Goal: Task Accomplishment & Management: Manage account settings

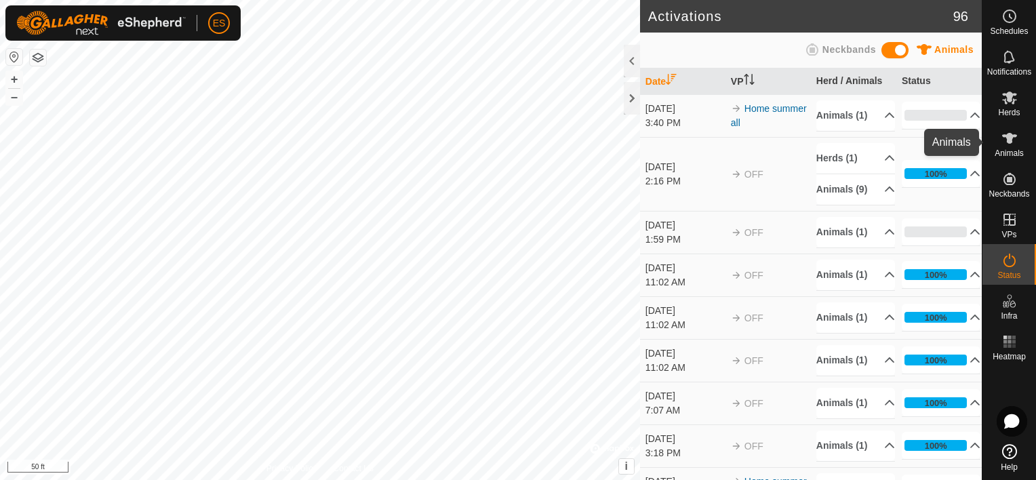
click at [1016, 143] on icon at bounding box center [1010, 138] width 16 height 16
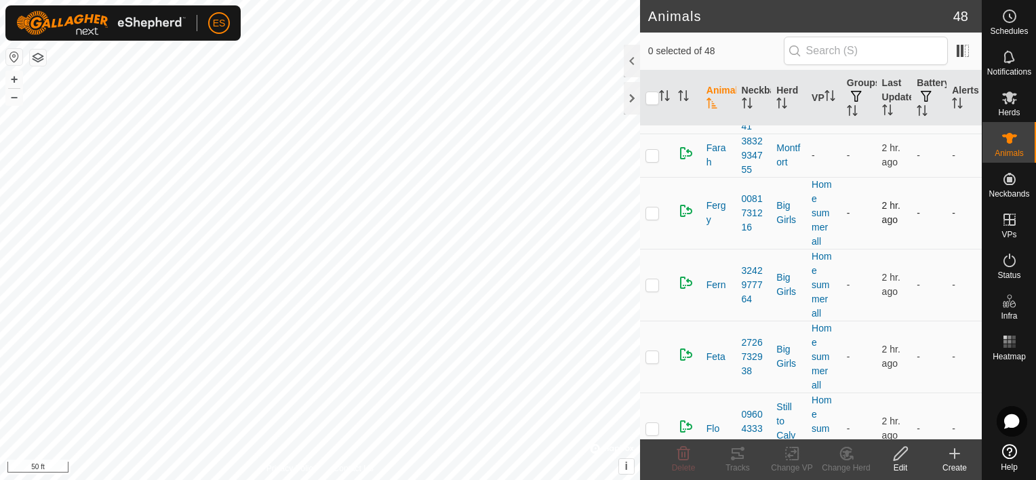
scroll to position [2119, 0]
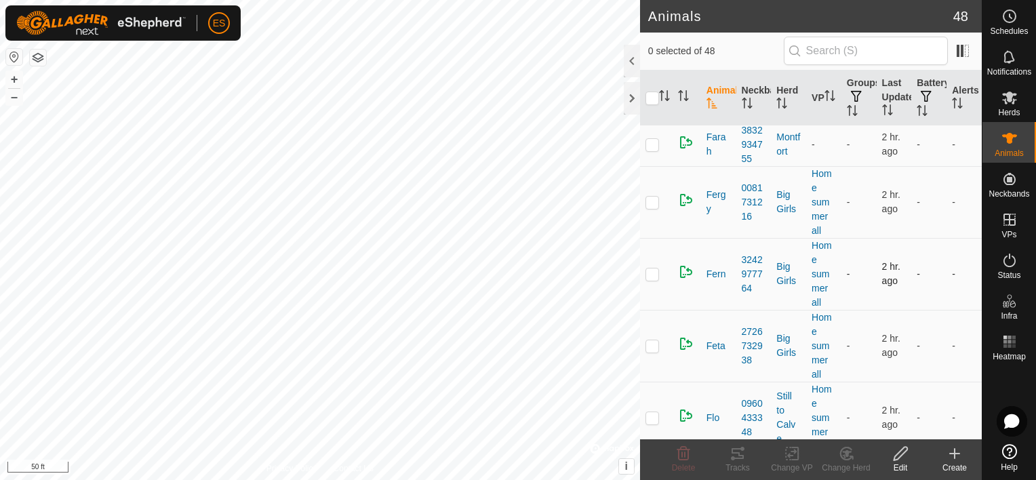
click at [657, 269] on p-checkbox at bounding box center [653, 274] width 14 height 11
checkbox input "true"
click at [686, 452] on icon at bounding box center [684, 454] width 16 height 16
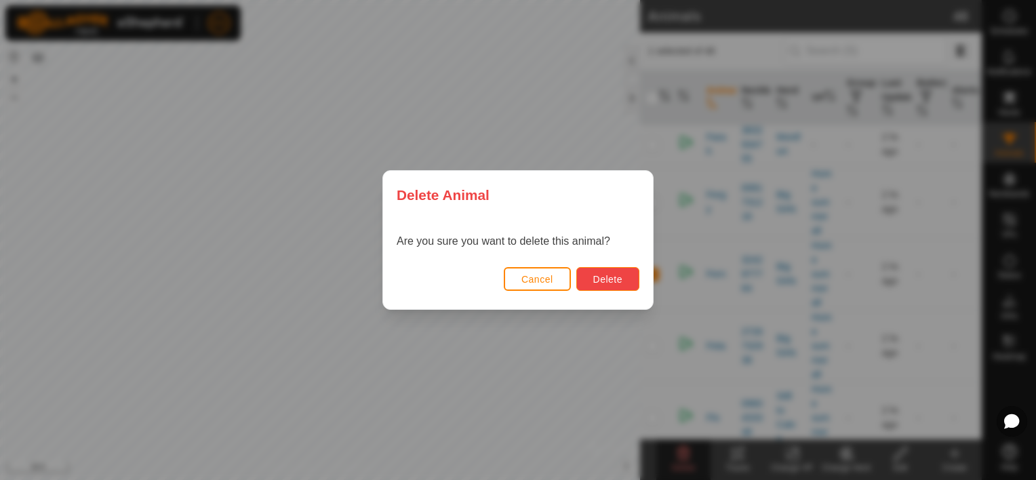
click at [619, 281] on span "Delete" at bounding box center [607, 279] width 29 height 11
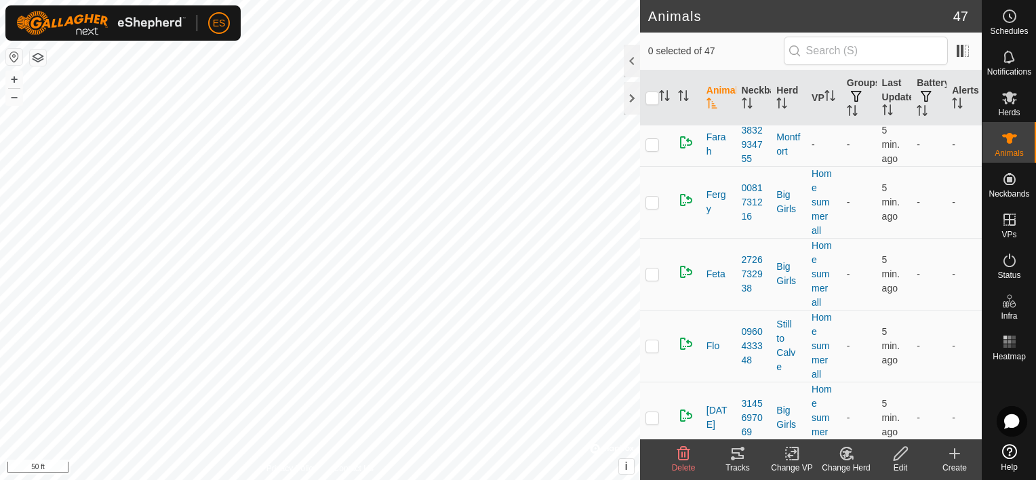
click at [956, 456] on icon at bounding box center [955, 454] width 16 height 16
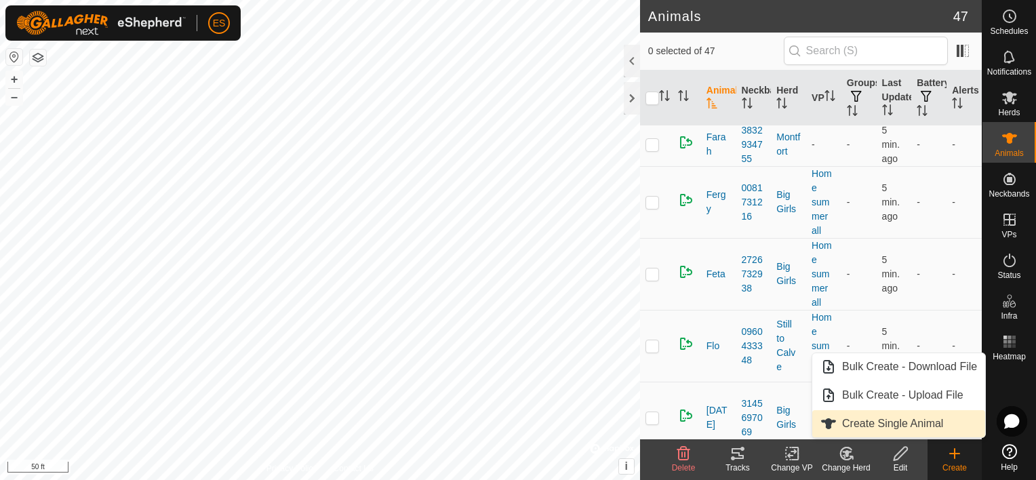
click at [905, 421] on link "Create Single Animal" at bounding box center [899, 423] width 173 height 27
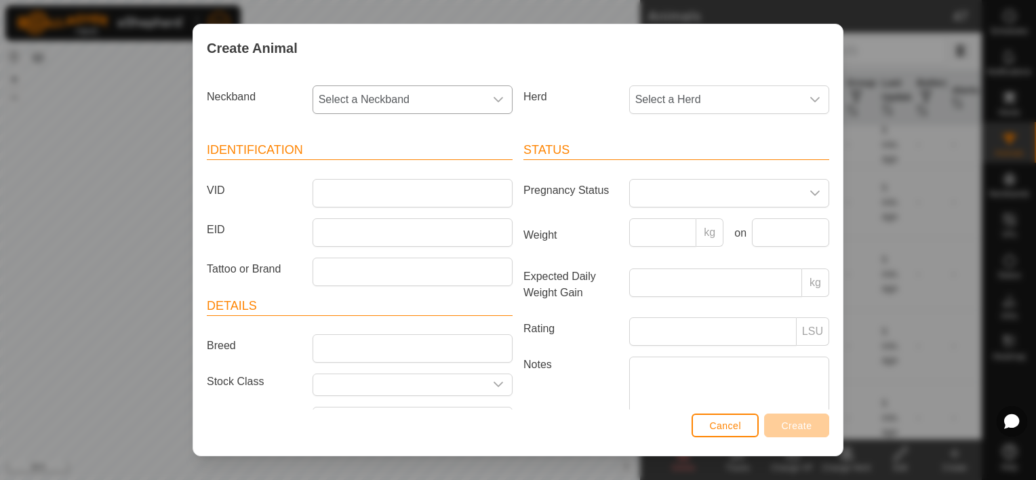
click at [437, 99] on span "Select a Neckband" at bounding box center [399, 99] width 172 height 27
click at [364, 193] on li "3748796894" at bounding box center [411, 197] width 195 height 27
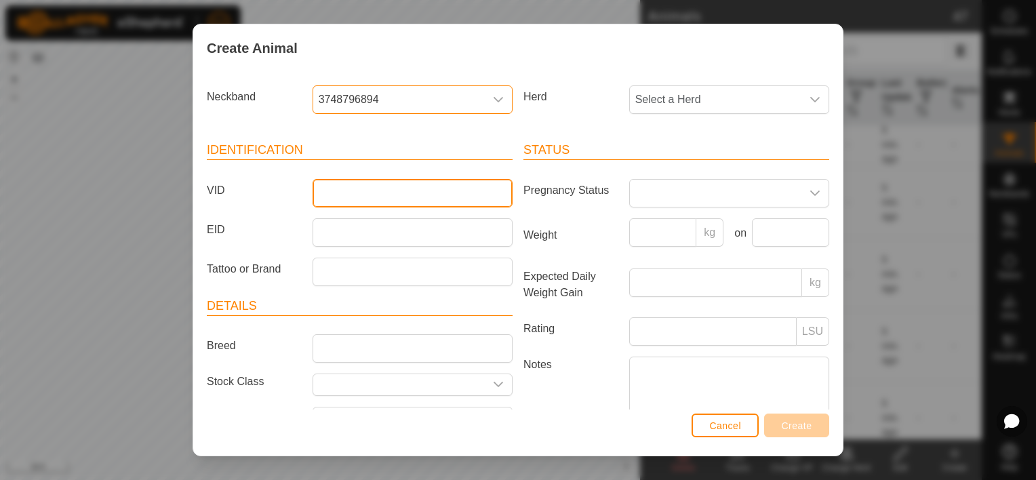
click at [330, 184] on input "VID" at bounding box center [413, 193] width 200 height 28
type input "Tesa"
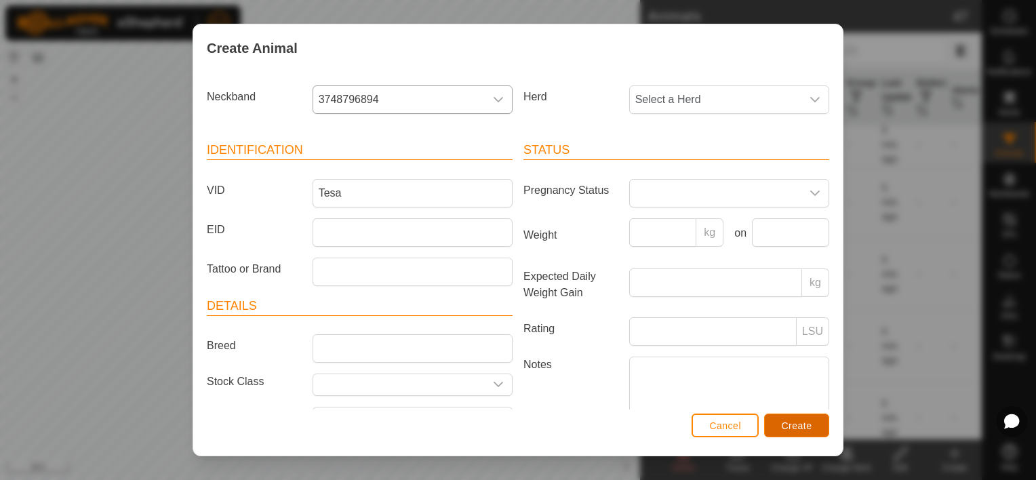
click at [792, 429] on span "Create" at bounding box center [797, 426] width 31 height 11
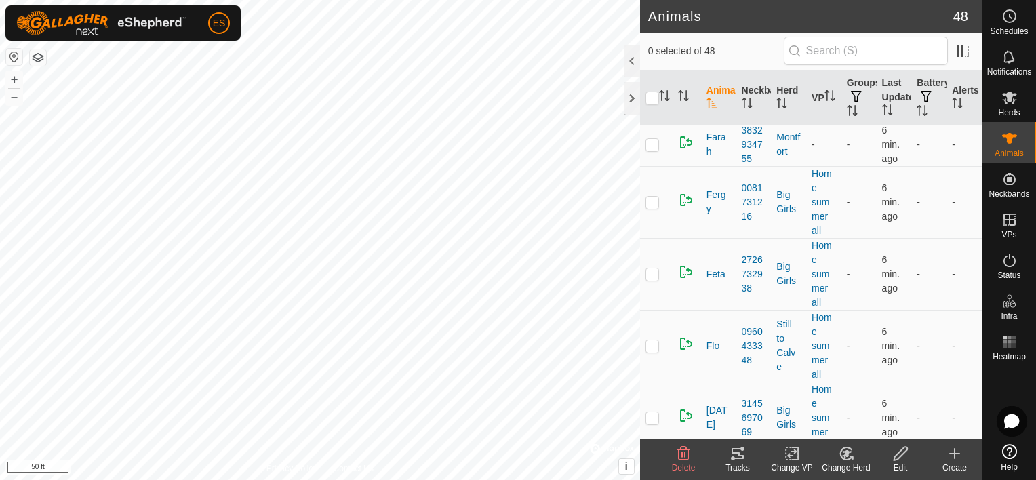
click at [955, 457] on icon at bounding box center [955, 453] width 0 height 9
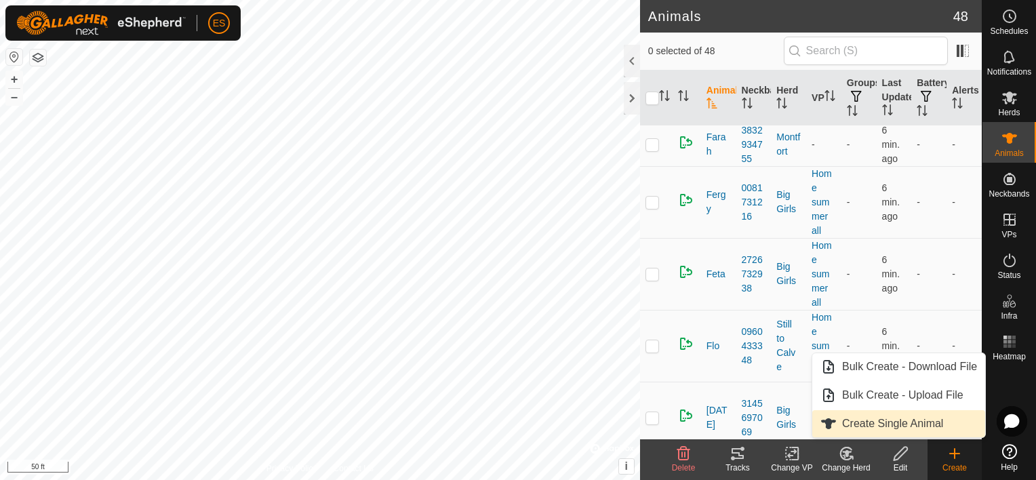
click at [906, 421] on link "Create Single Animal" at bounding box center [899, 423] width 173 height 27
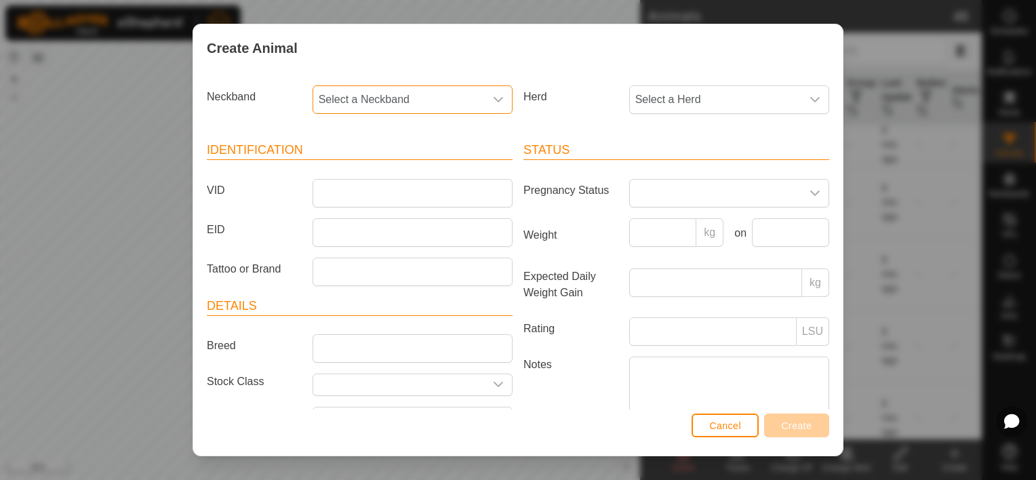
click at [364, 99] on span "Select a Neckband" at bounding box center [399, 99] width 172 height 27
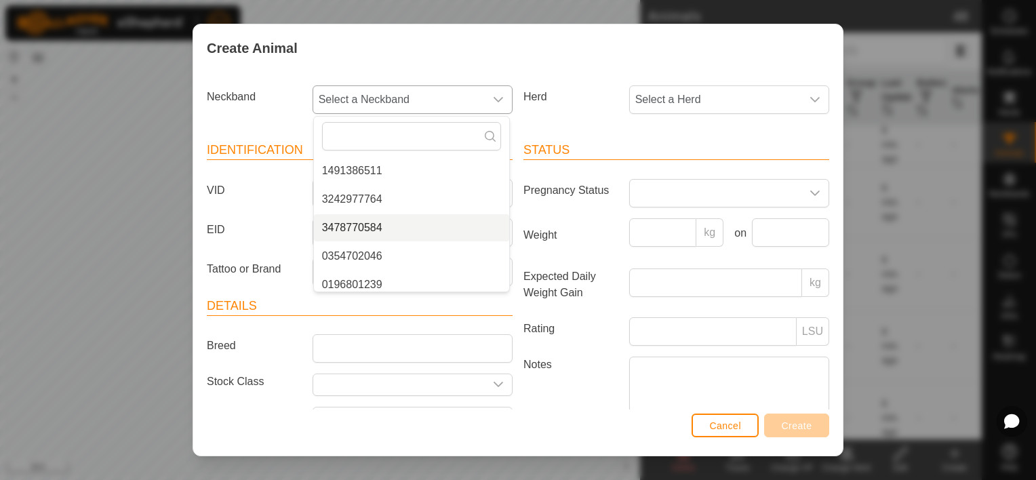
click at [374, 222] on li "3478770584" at bounding box center [411, 227] width 195 height 27
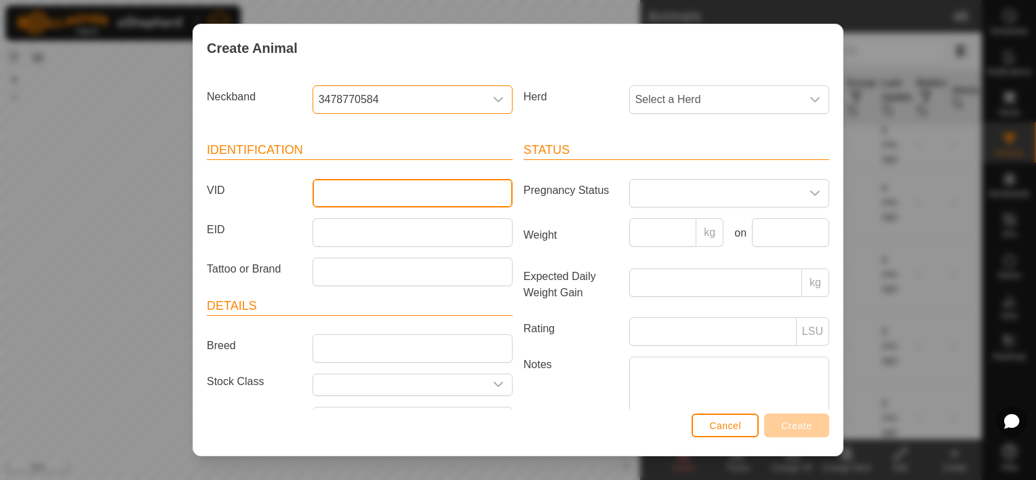
click at [342, 193] on input "VID" at bounding box center [413, 193] width 200 height 28
type input "Flossy"
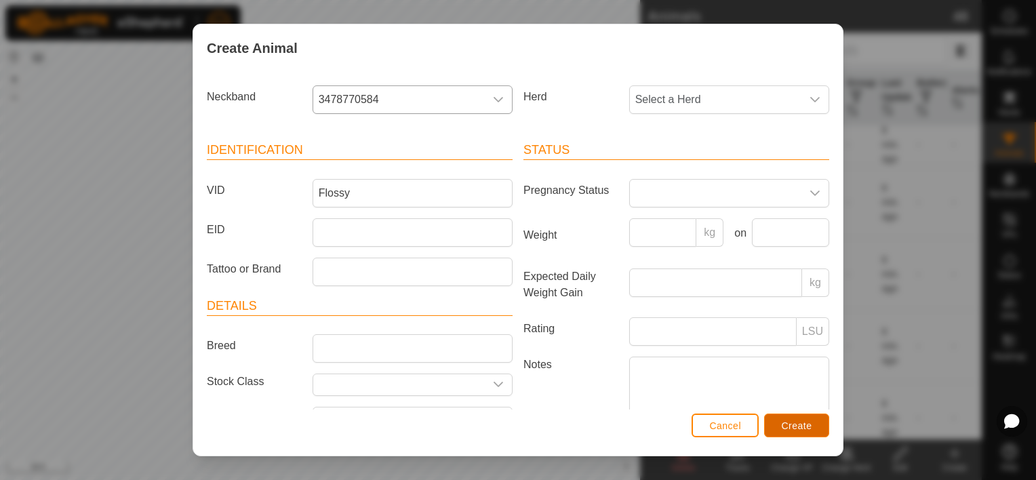
click at [787, 425] on span "Create" at bounding box center [797, 426] width 31 height 11
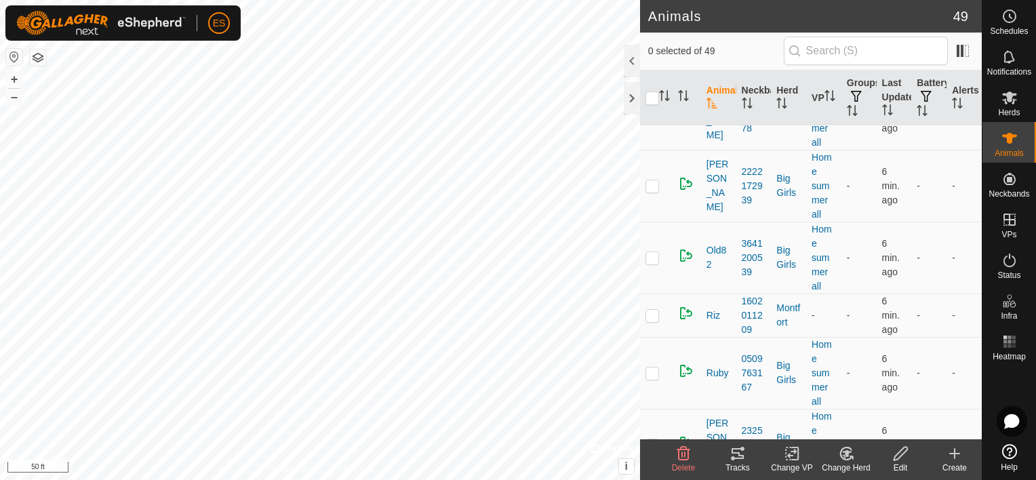
scroll to position [2599, 0]
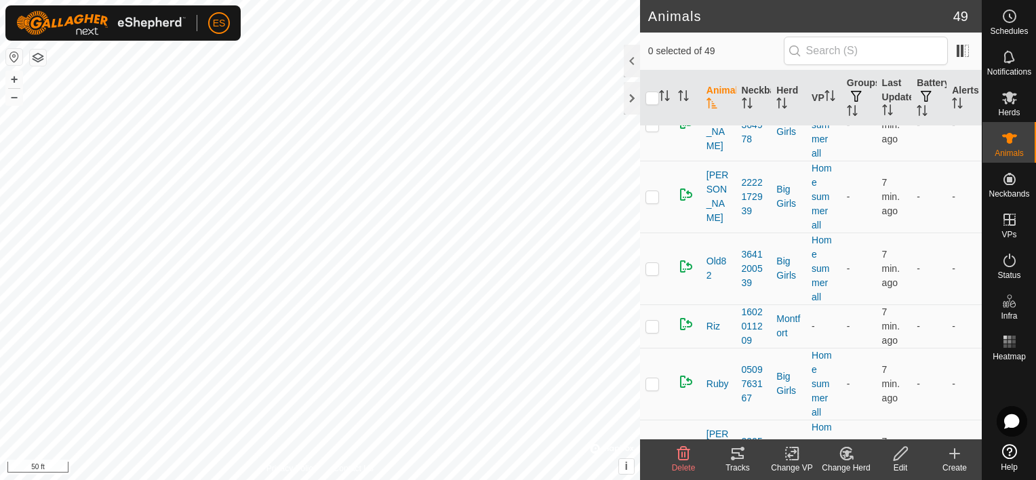
click at [956, 456] on icon at bounding box center [955, 454] width 16 height 16
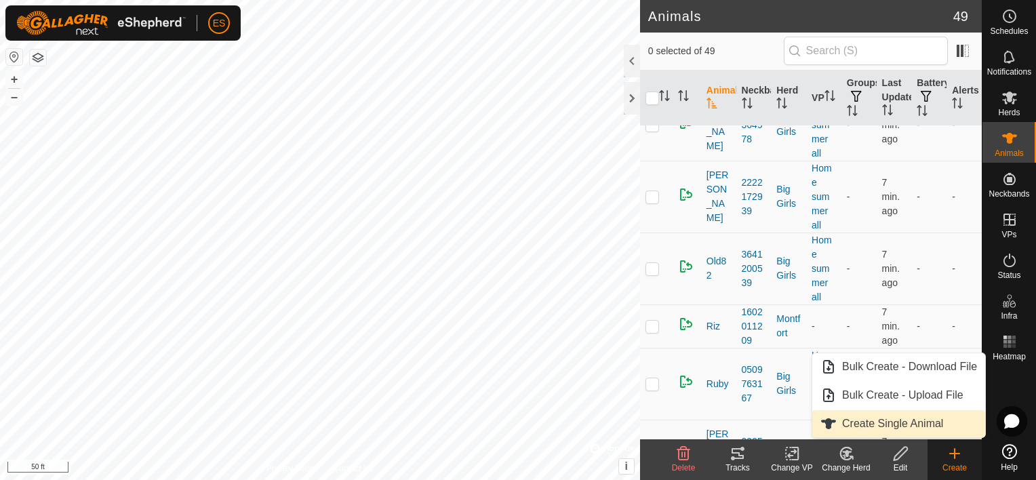
click at [912, 425] on link "Create Single Animal" at bounding box center [899, 423] width 173 height 27
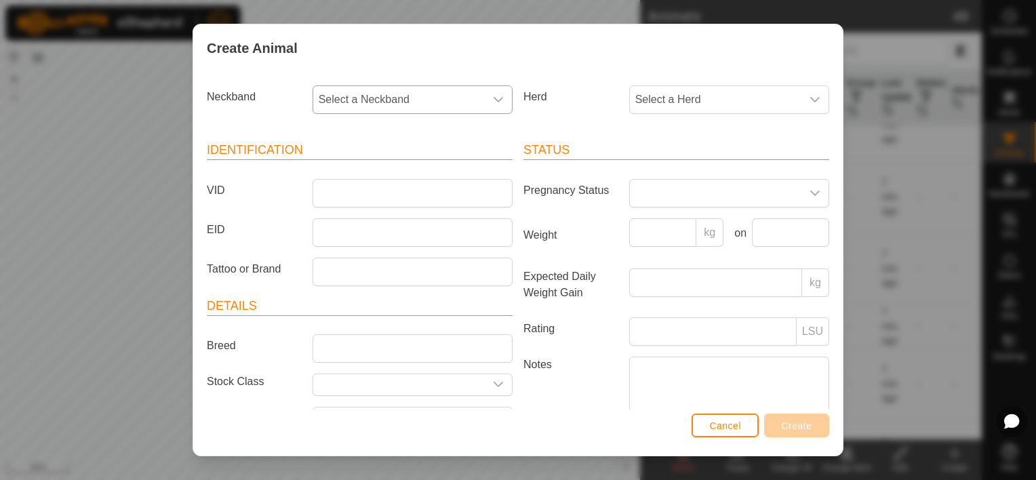
click at [358, 102] on span "Select a Neckband" at bounding box center [399, 99] width 172 height 27
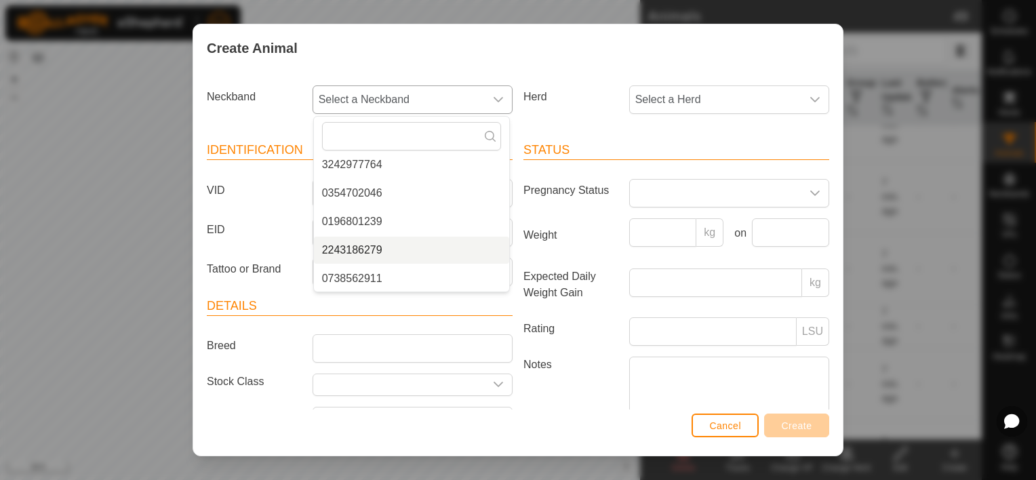
click at [372, 243] on li "2243186279" at bounding box center [411, 250] width 195 height 27
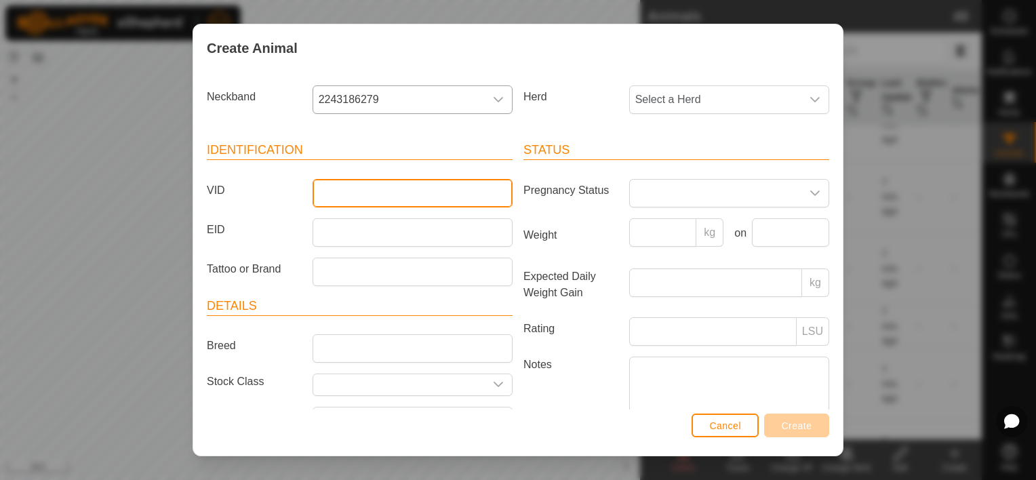
click at [336, 193] on input "VID" at bounding box center [413, 193] width 200 height 28
type input "279"
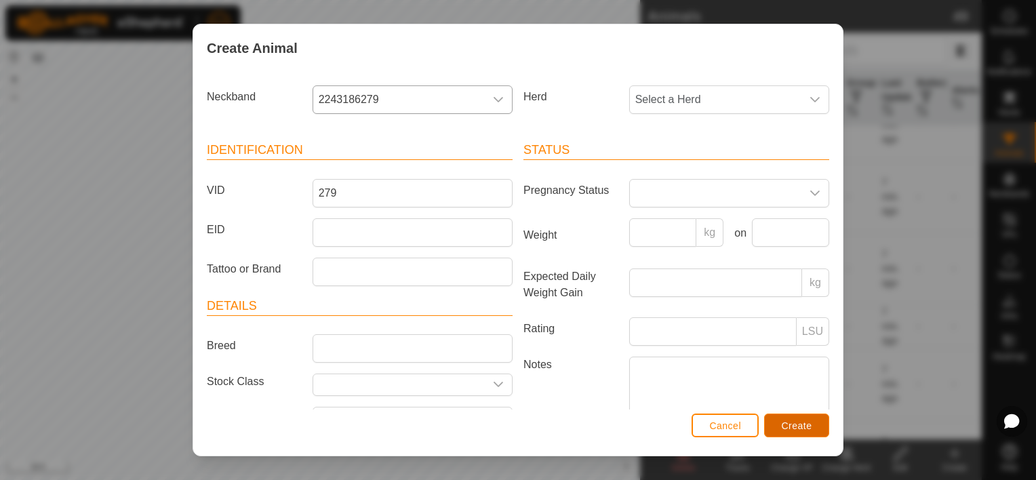
click at [791, 430] on span "Create" at bounding box center [797, 426] width 31 height 11
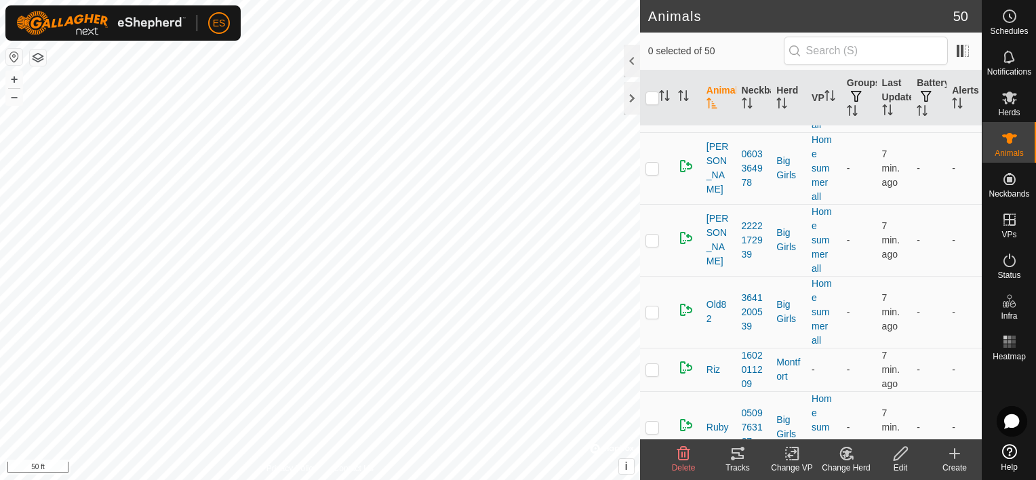
click at [951, 458] on icon at bounding box center [955, 454] width 16 height 16
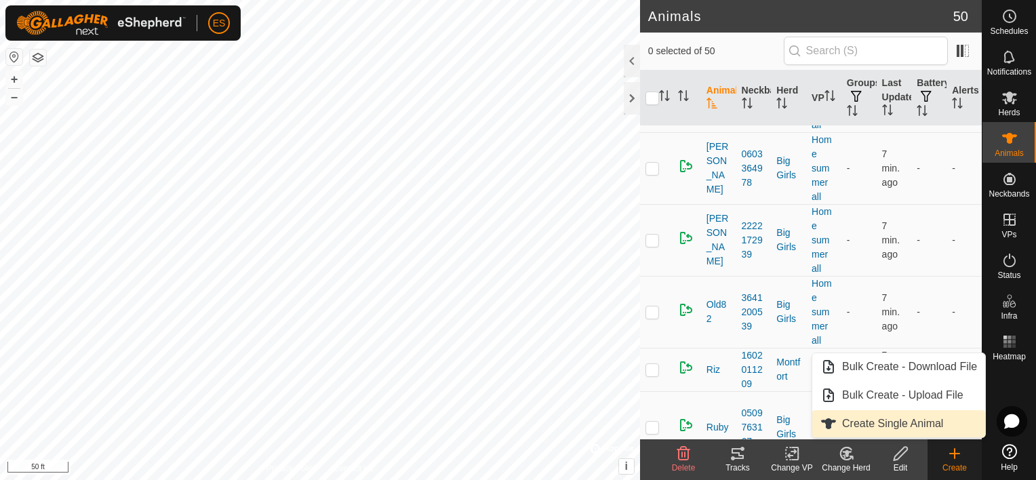
click at [906, 423] on link "Create Single Animal" at bounding box center [899, 423] width 173 height 27
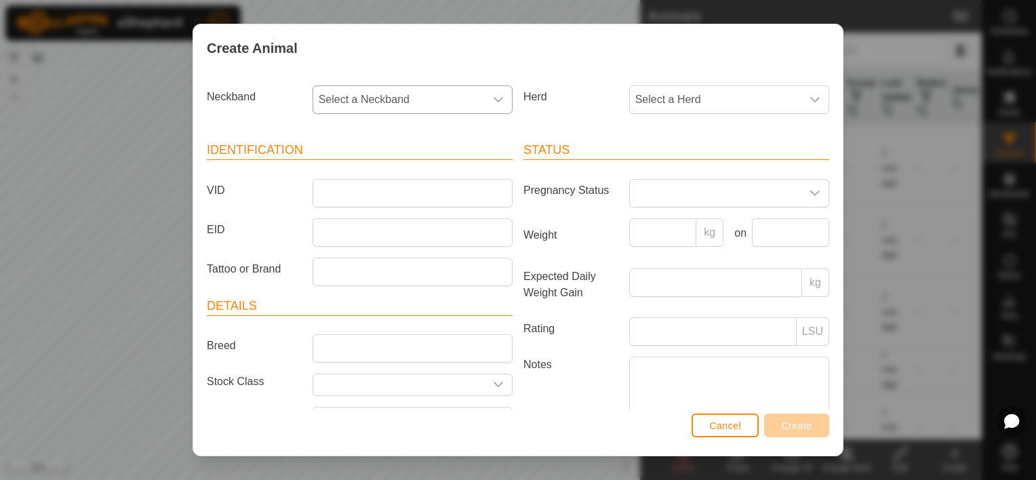
click at [380, 94] on span "Select a Neckband" at bounding box center [399, 99] width 172 height 27
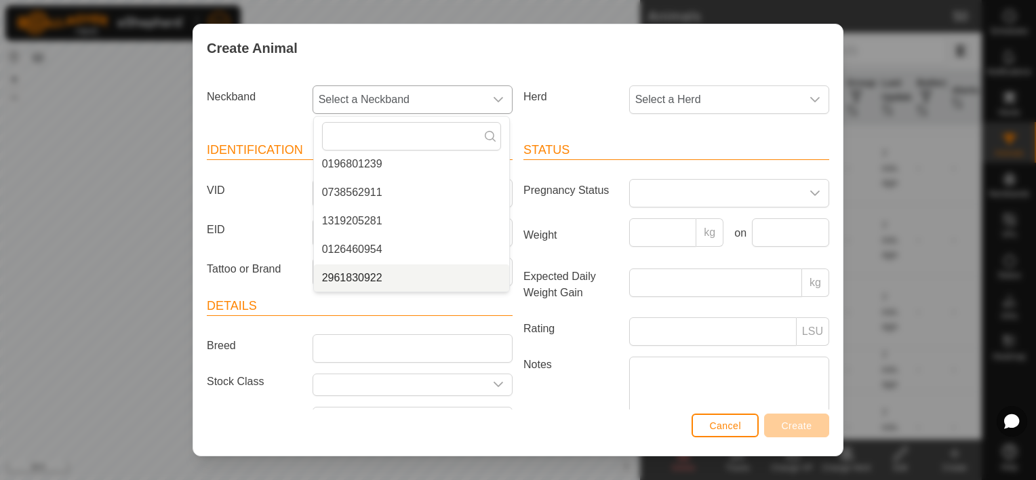
click at [380, 274] on li "2961830922" at bounding box center [411, 278] width 195 height 27
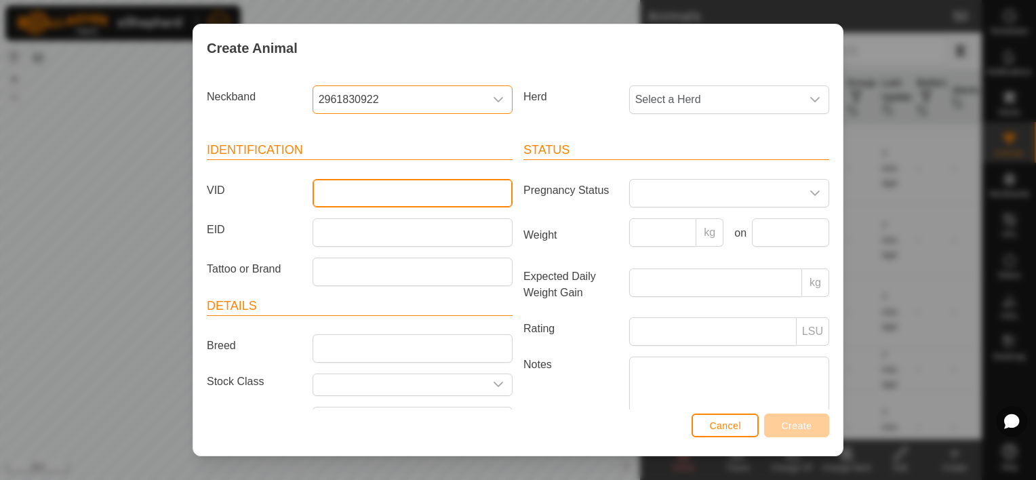
click at [355, 194] on input "VID" at bounding box center [413, 193] width 200 height 28
type input "950"
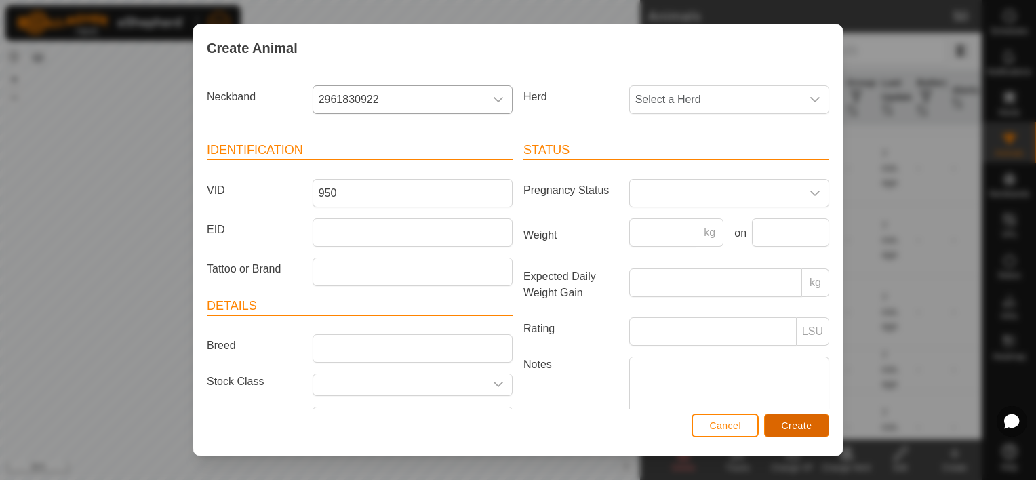
click at [793, 431] on button "Create" at bounding box center [796, 426] width 65 height 24
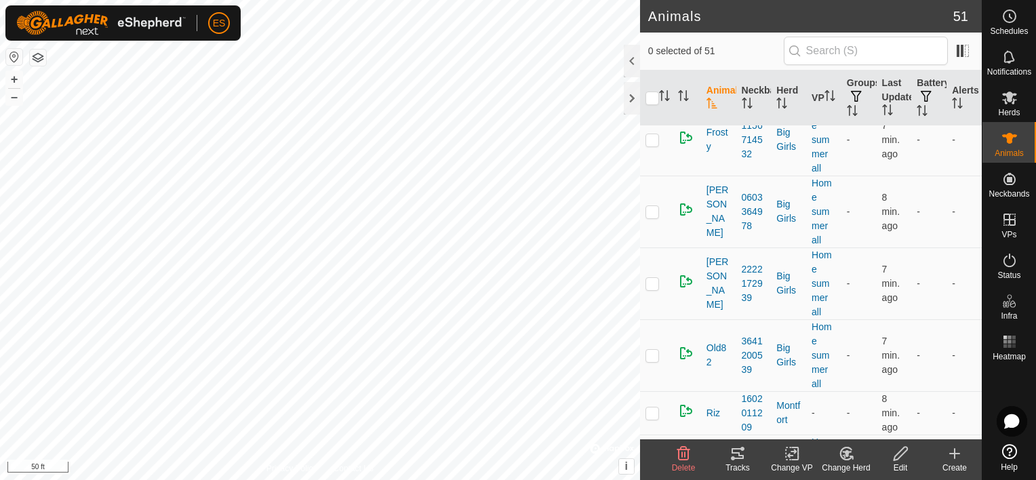
click at [953, 458] on icon at bounding box center [955, 454] width 16 height 16
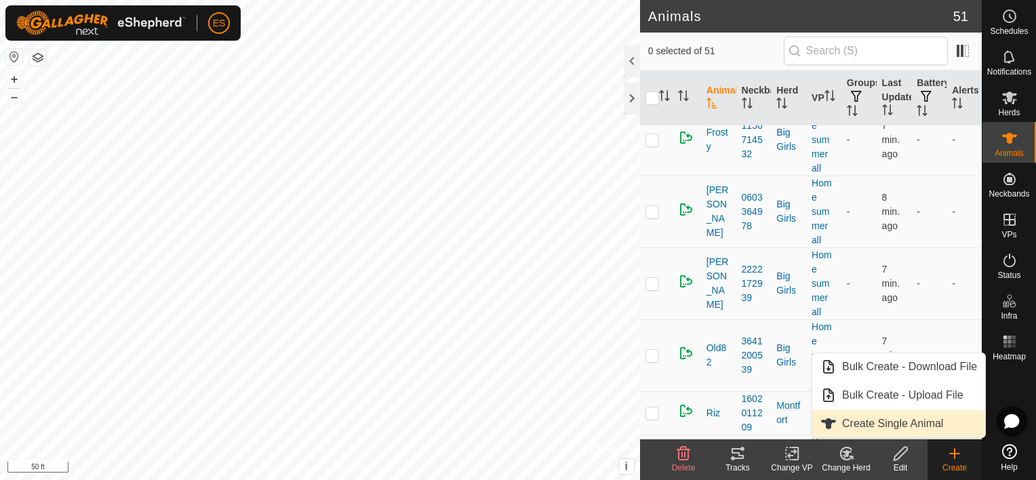
click at [916, 418] on link "Create Single Animal" at bounding box center [899, 423] width 173 height 27
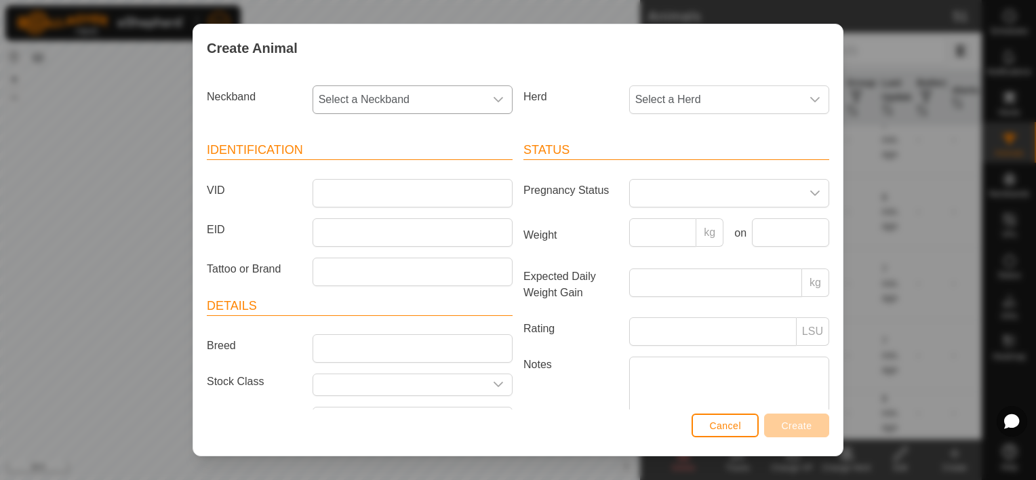
click at [493, 95] on icon "dropdown trigger" at bounding box center [498, 99] width 11 height 11
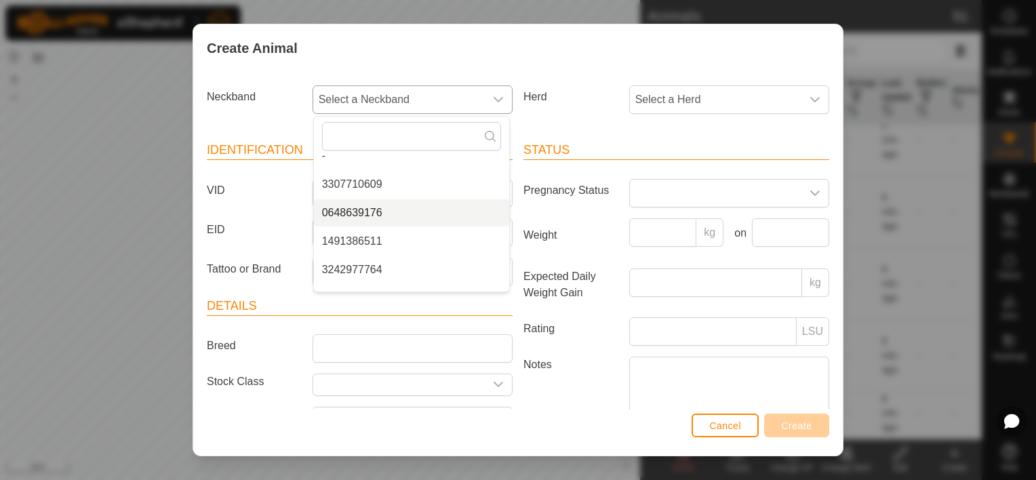
scroll to position [16, 0]
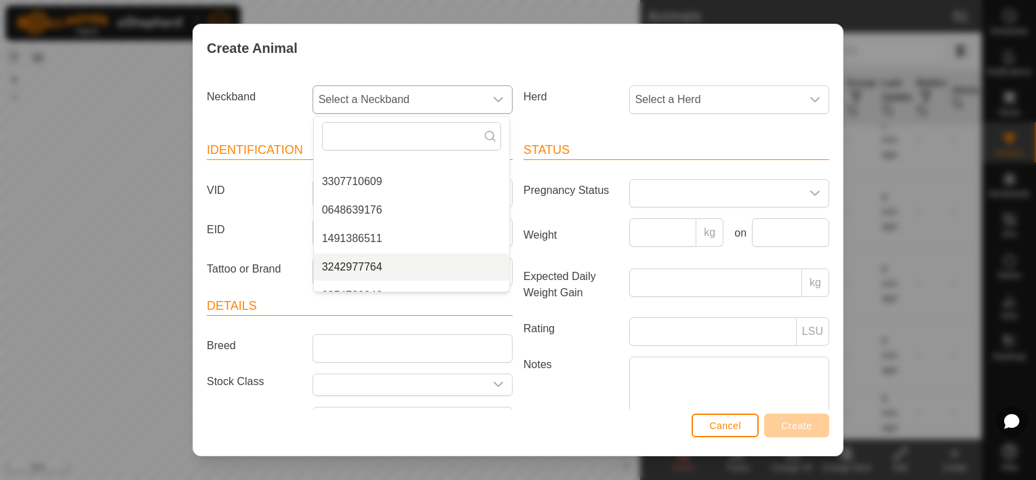
click at [390, 260] on li "3242977764" at bounding box center [411, 267] width 195 height 27
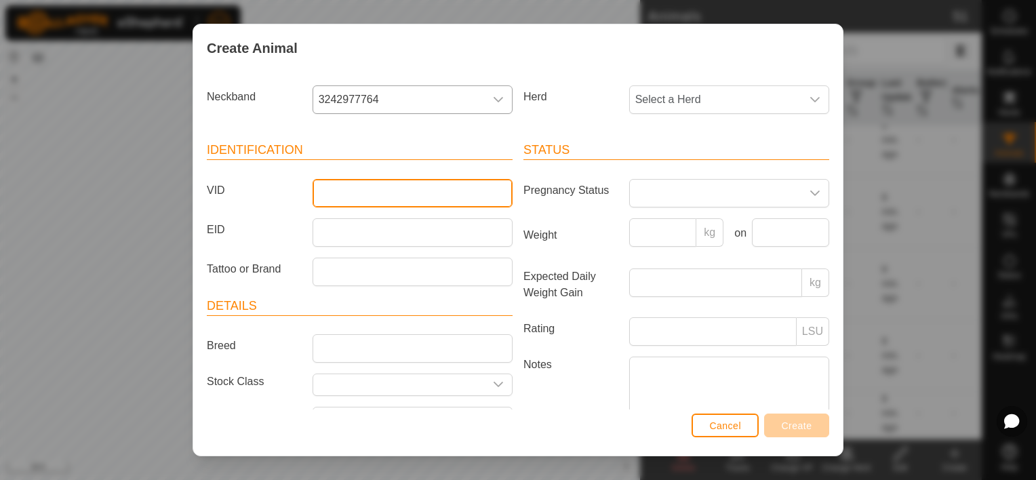
click at [342, 187] on input "VID" at bounding box center [413, 193] width 200 height 28
type input "2974"
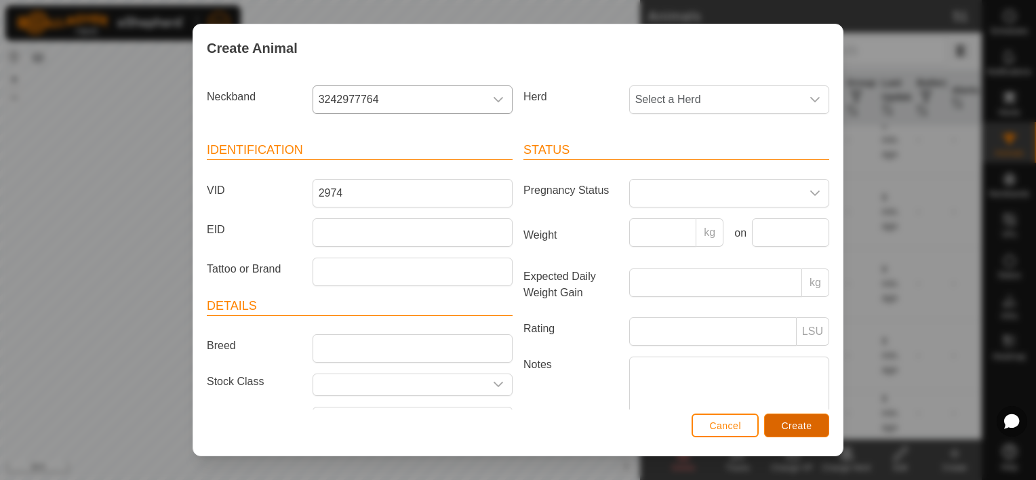
click at [811, 423] on span "Create" at bounding box center [797, 426] width 31 height 11
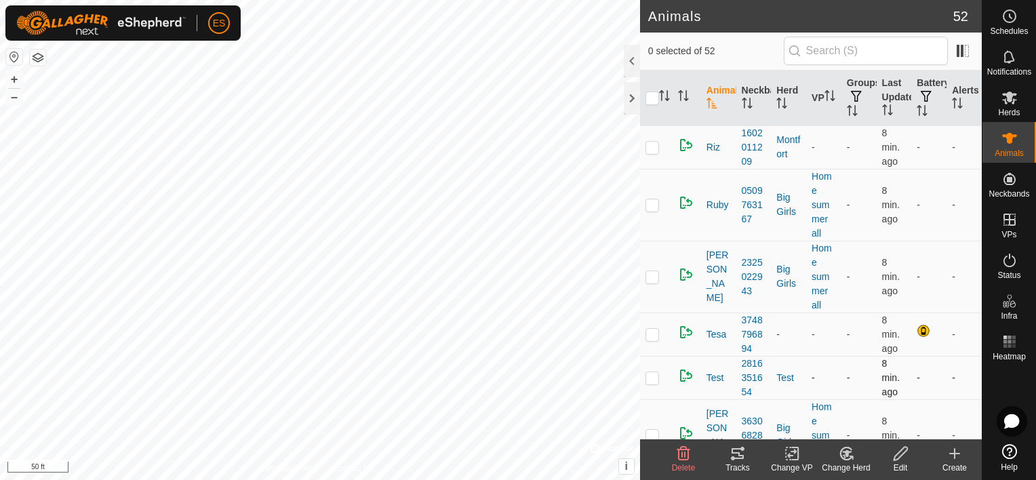
scroll to position [2933, 0]
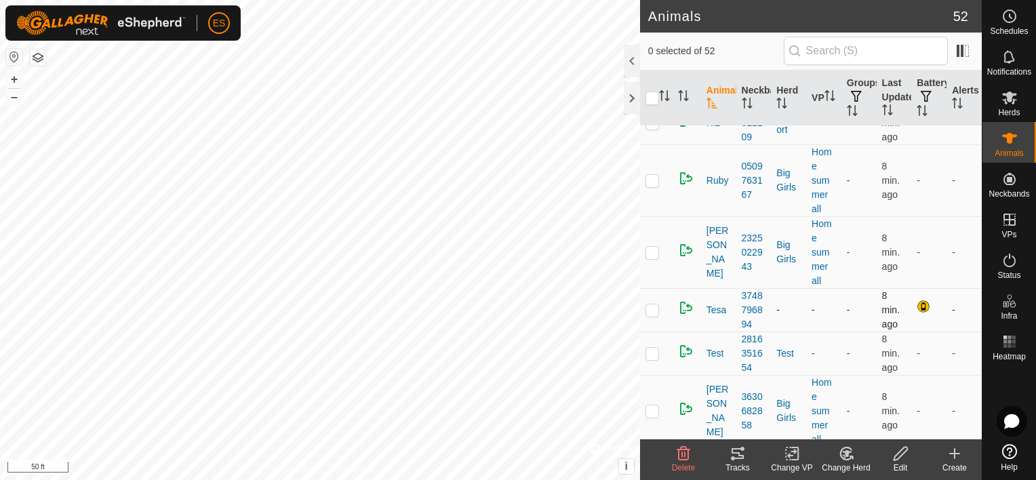
click at [651, 305] on p-checkbox at bounding box center [653, 310] width 14 height 11
checkbox input "true"
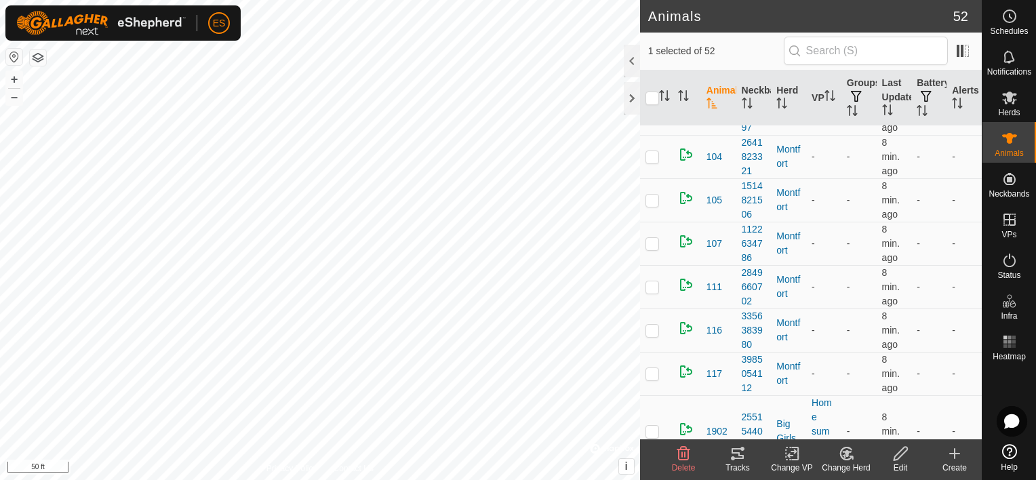
scroll to position [33, 0]
click at [655, 374] on p-checkbox at bounding box center [653, 374] width 14 height 11
checkbox input "true"
click at [654, 152] on p-checkbox at bounding box center [653, 157] width 14 height 11
checkbox input "true"
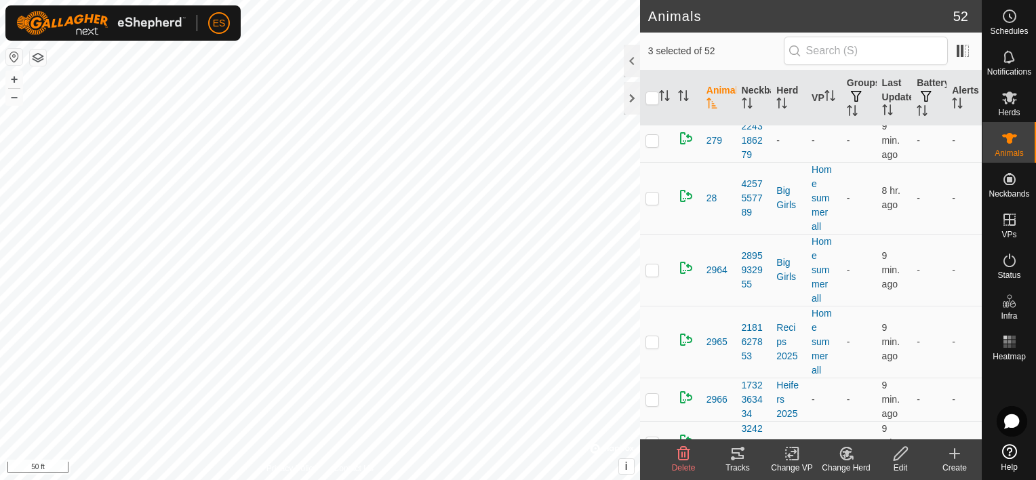
scroll to position [830, 0]
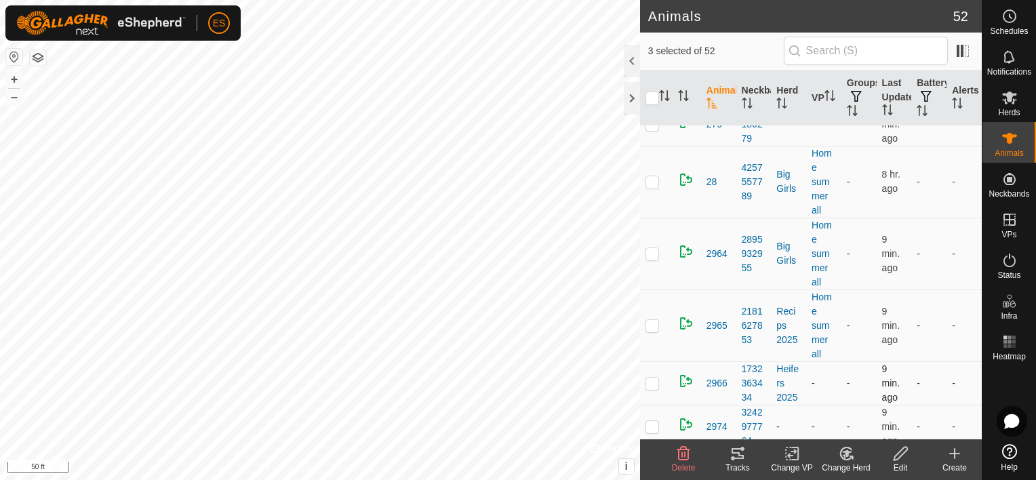
click at [655, 381] on p-checkbox at bounding box center [653, 383] width 14 height 11
checkbox input "true"
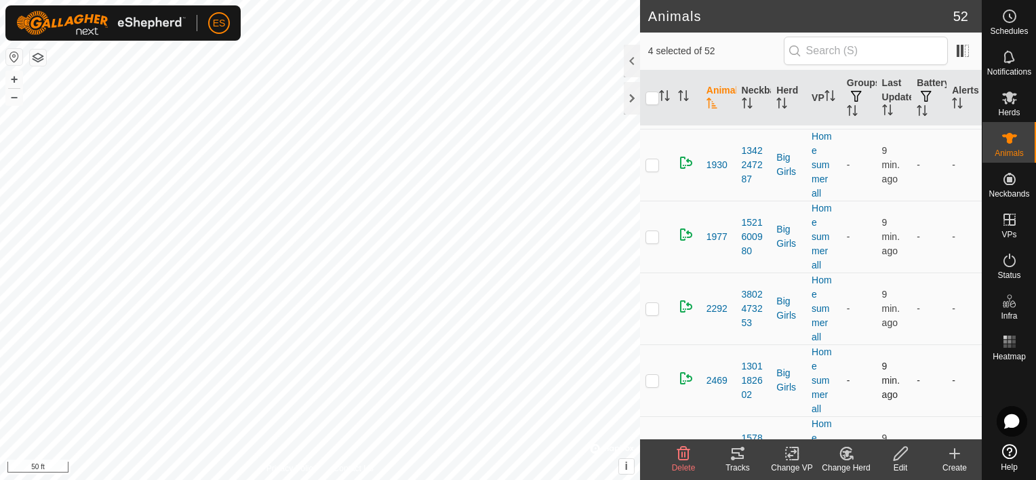
scroll to position [0, 0]
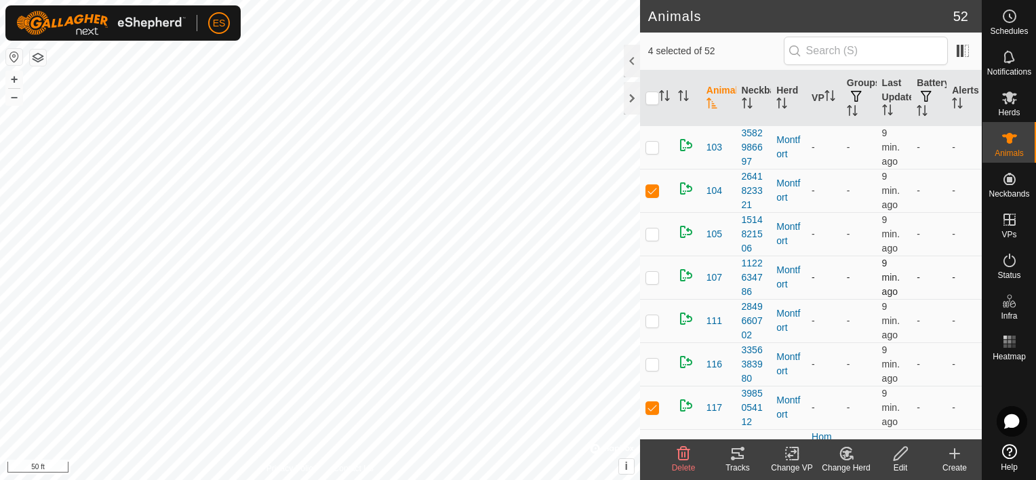
click at [653, 279] on p-checkbox at bounding box center [653, 277] width 14 height 11
checkbox input "true"
click at [654, 323] on p-checkbox at bounding box center [653, 320] width 14 height 11
checkbox input "true"
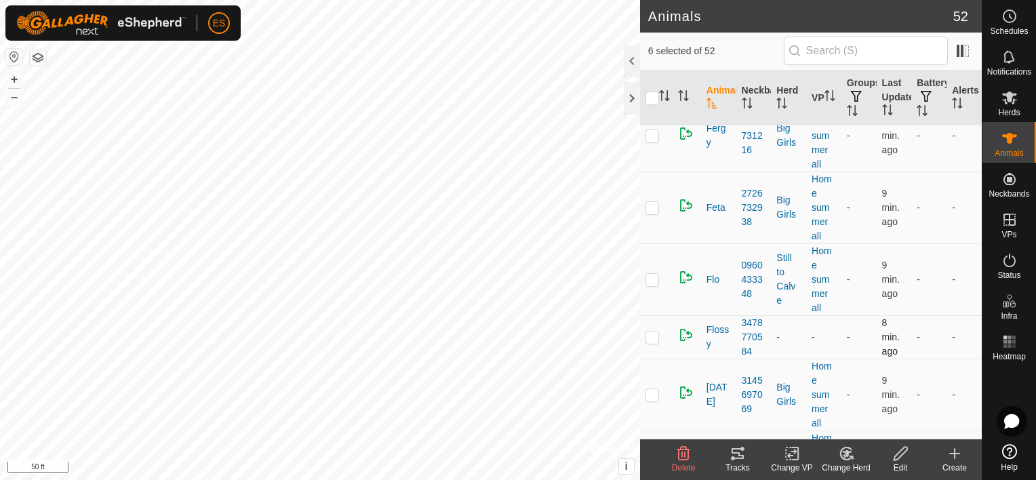
scroll to position [2322, 0]
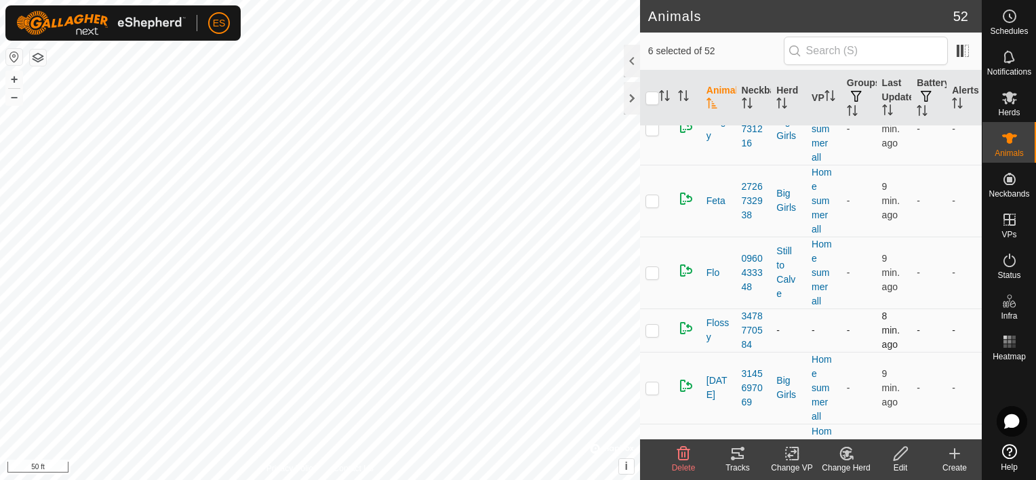
click at [654, 325] on p-checkbox at bounding box center [653, 330] width 14 height 11
checkbox input "true"
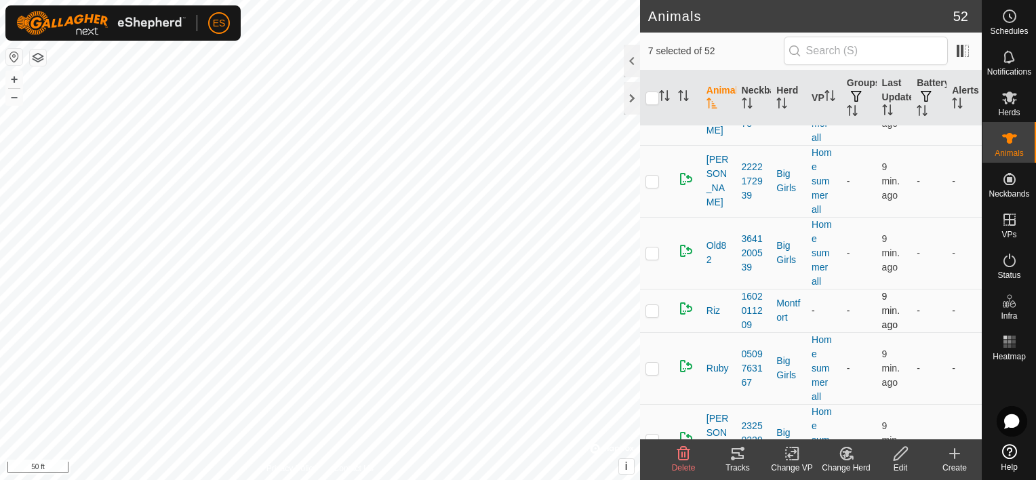
scroll to position [2747, 0]
click at [654, 303] on p-checkbox at bounding box center [653, 308] width 14 height 11
checkbox input "true"
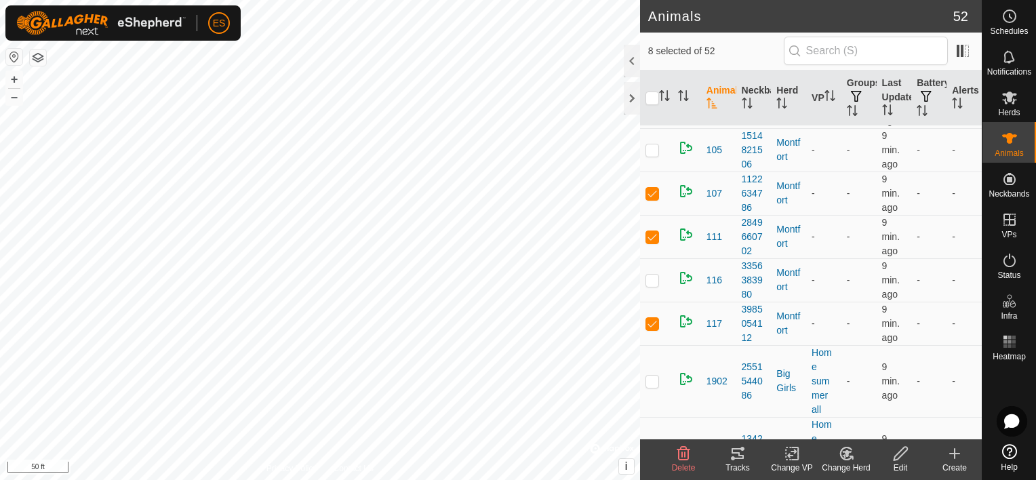
scroll to position [84, 0]
click at [651, 281] on p-checkbox at bounding box center [653, 280] width 14 height 11
checkbox input "true"
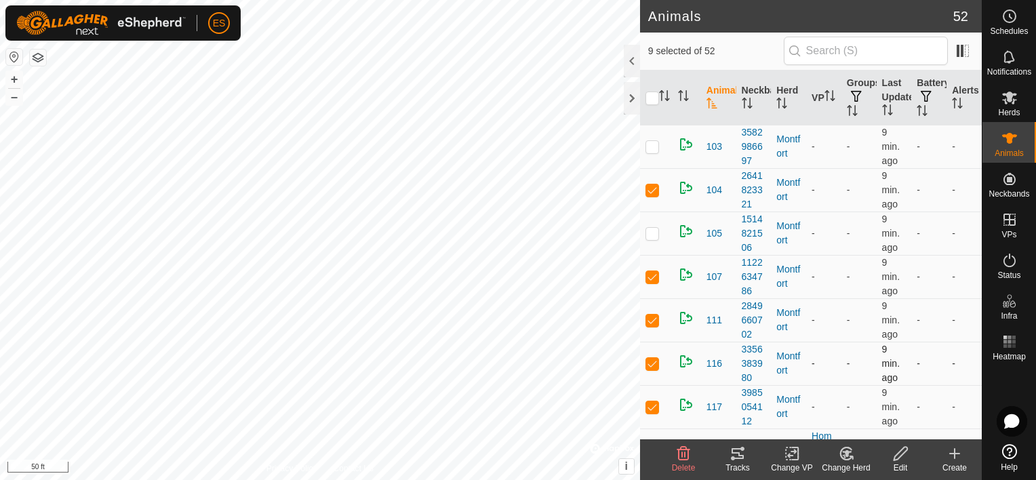
scroll to position [0, 0]
click at [648, 149] on p-checkbox at bounding box center [653, 147] width 14 height 11
checkbox input "true"
click at [657, 236] on p-checkbox at bounding box center [653, 234] width 14 height 11
checkbox input "true"
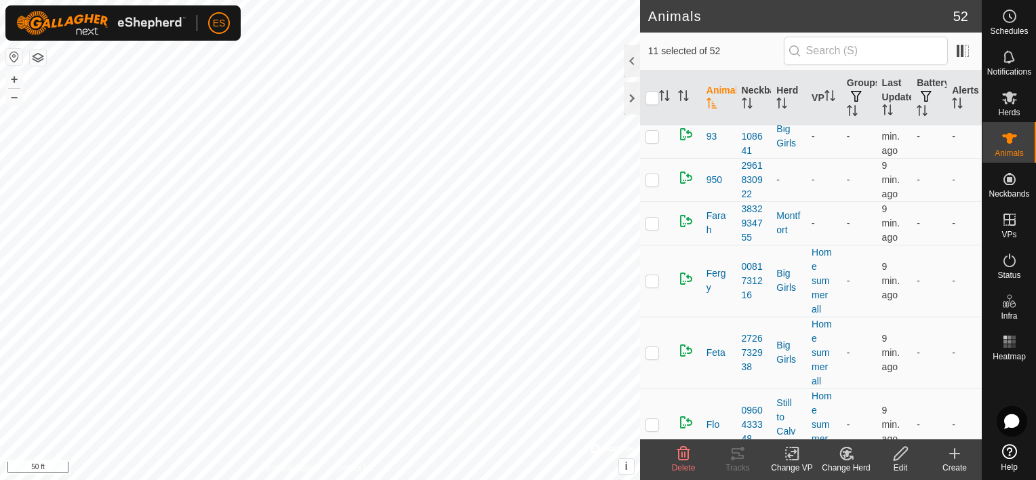
scroll to position [2170, 0]
click at [652, 220] on p-checkbox at bounding box center [653, 223] width 14 height 11
checkbox input "true"
click at [791, 458] on icon at bounding box center [792, 454] width 17 height 16
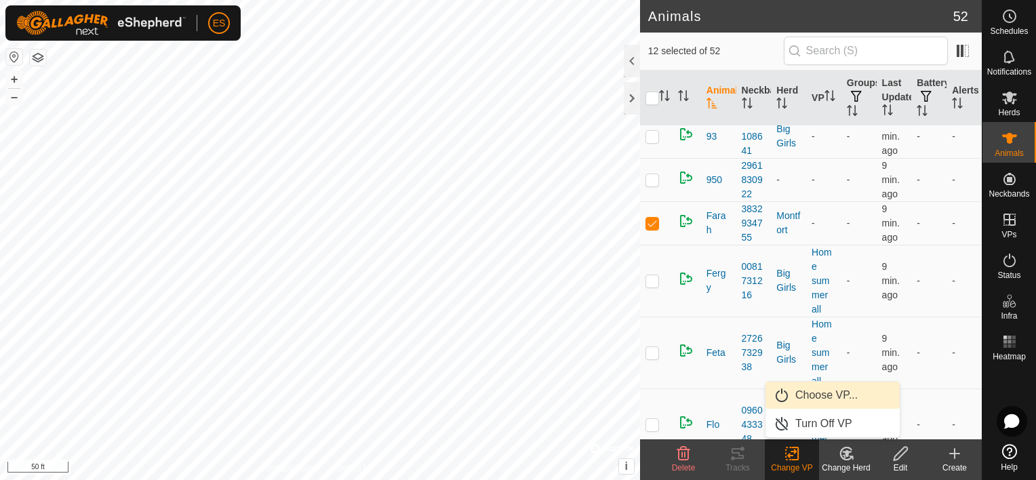
click at [796, 399] on link "Choose VP..." at bounding box center [833, 395] width 134 height 27
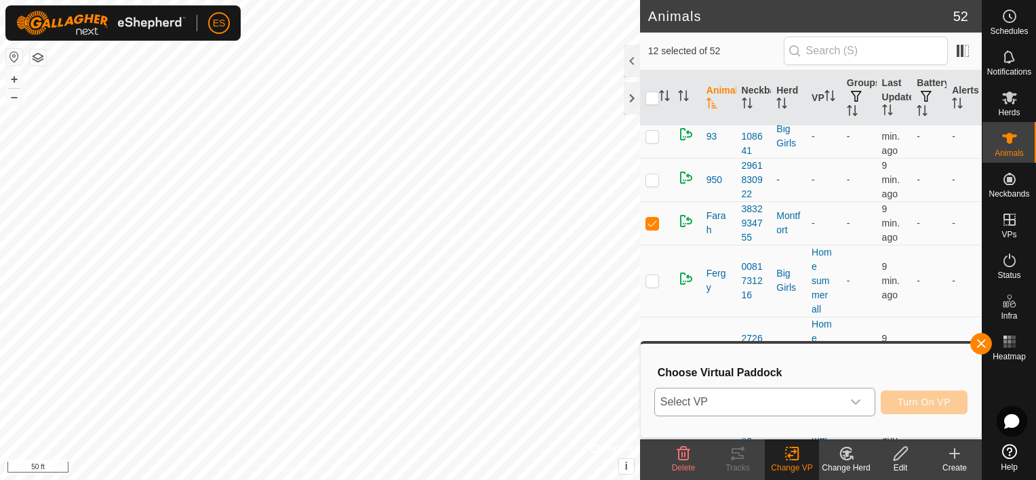
click at [861, 404] on icon "dropdown trigger" at bounding box center [856, 402] width 11 height 11
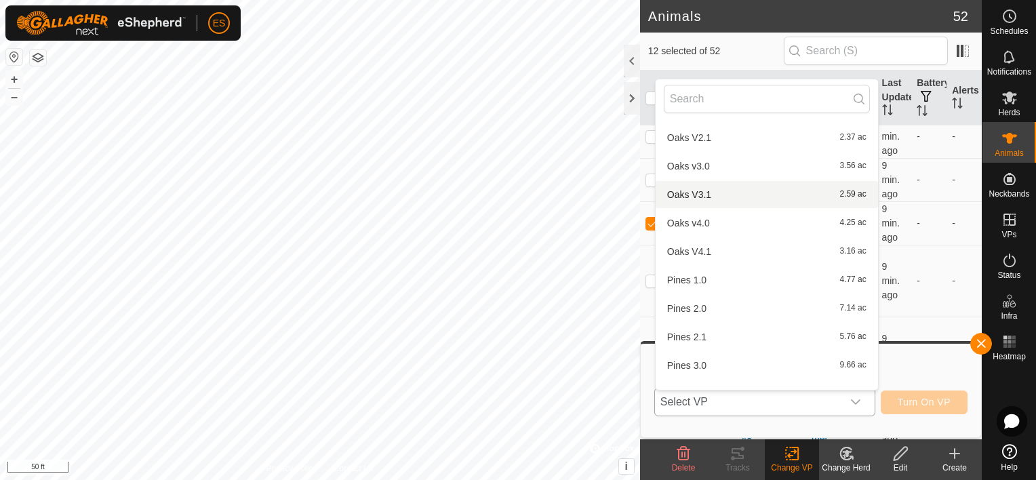
scroll to position [670, 0]
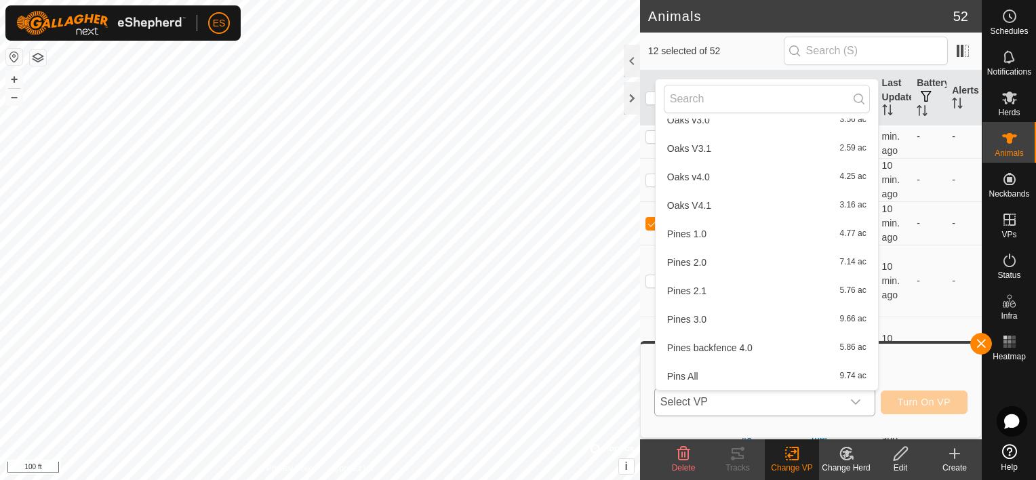
click at [681, 374] on li "Pins All 9.74 ac" at bounding box center [767, 376] width 222 height 27
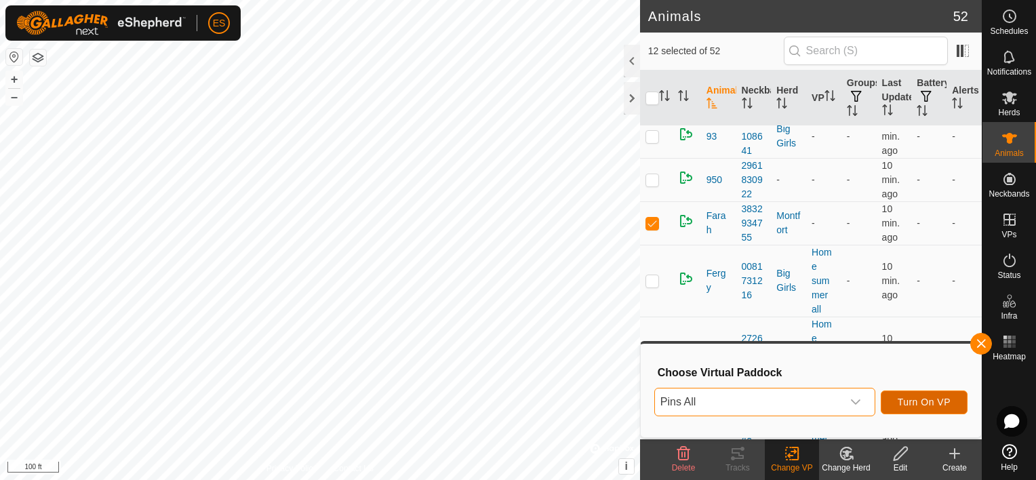
click at [909, 397] on span "Turn On VP" at bounding box center [924, 402] width 53 height 11
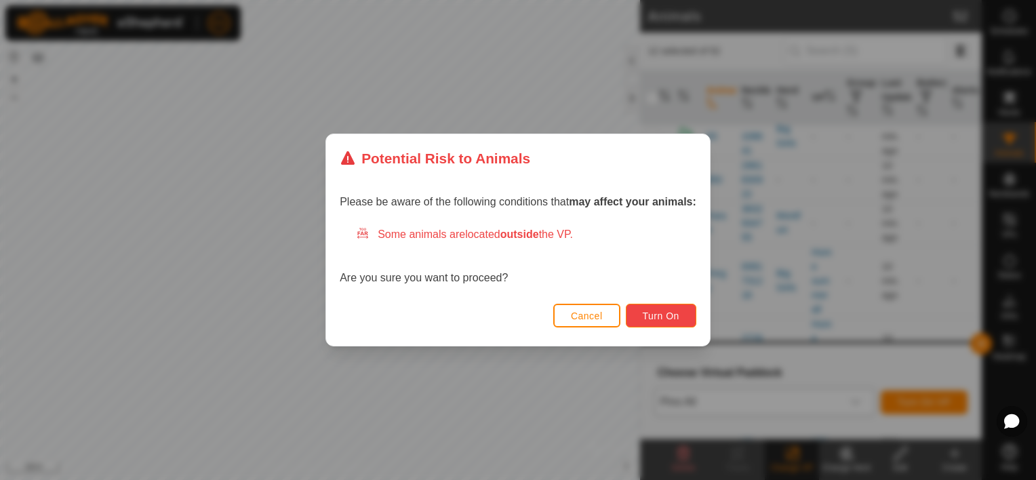
click at [659, 318] on span "Turn On" at bounding box center [661, 316] width 37 height 11
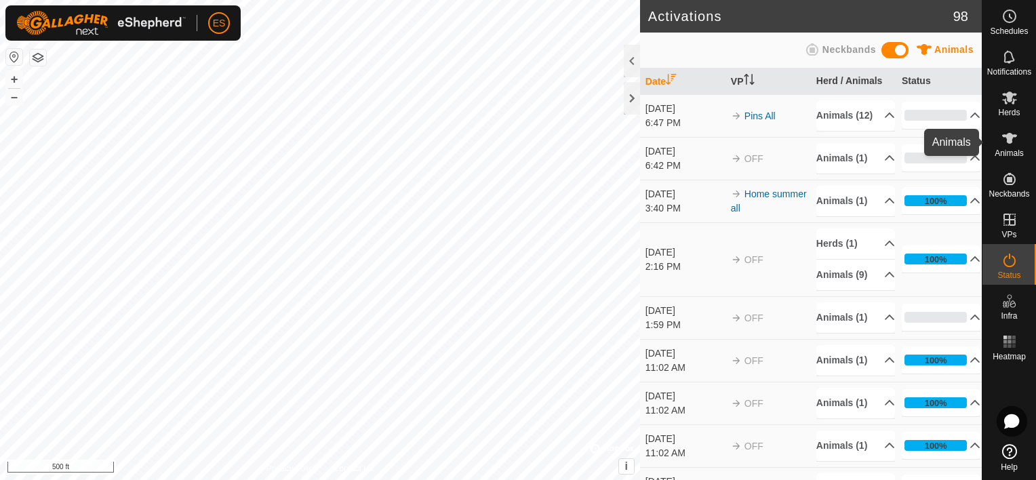
click at [1015, 136] on icon at bounding box center [1009, 138] width 15 height 11
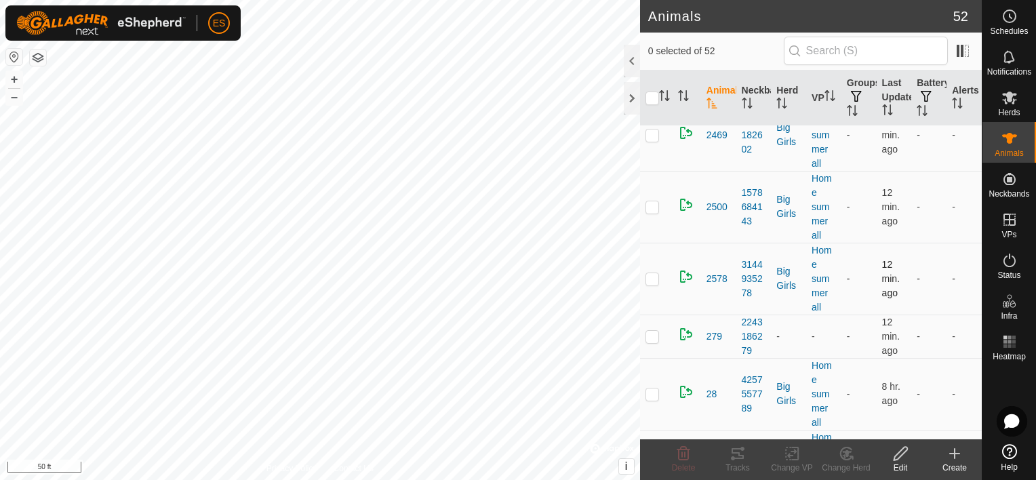
scroll to position [712, 0]
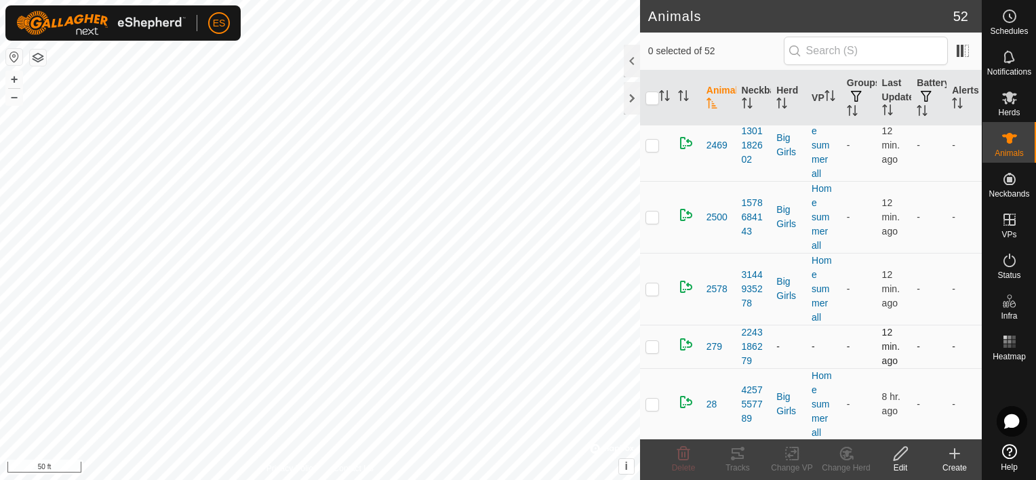
click at [654, 341] on p-checkbox at bounding box center [653, 346] width 14 height 11
checkbox input "true"
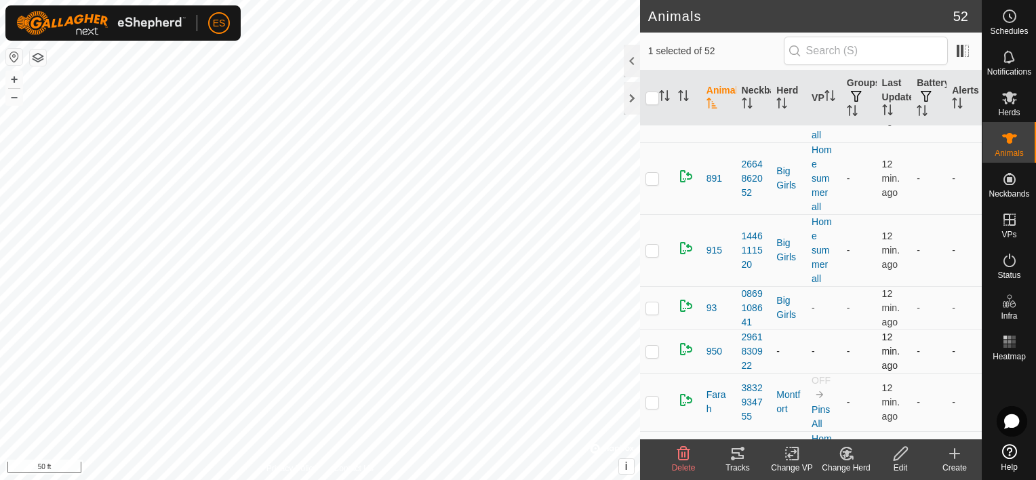
scroll to position [2119, 0]
click at [652, 345] on p-checkbox at bounding box center [653, 350] width 14 height 11
checkbox input "true"
click at [652, 302] on p-checkbox at bounding box center [653, 307] width 14 height 11
checkbox input "true"
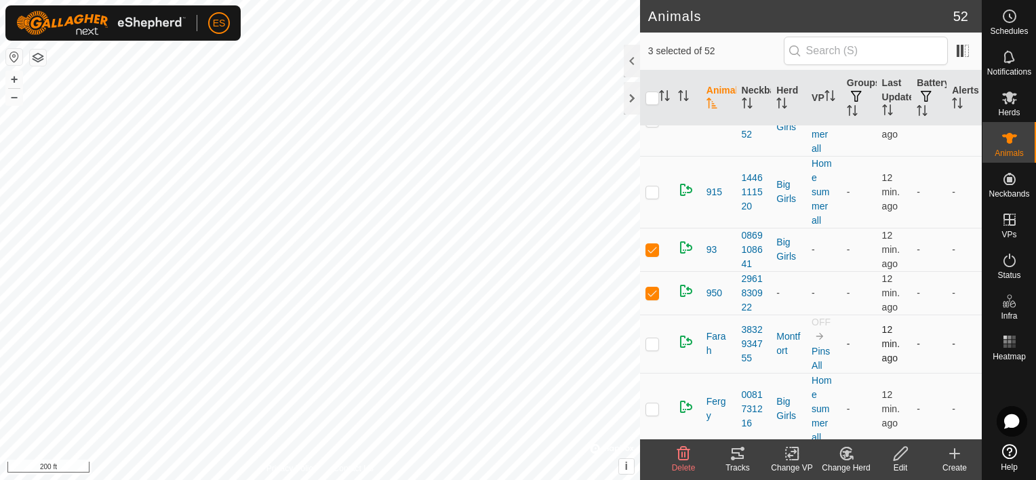
scroll to position [2153, 0]
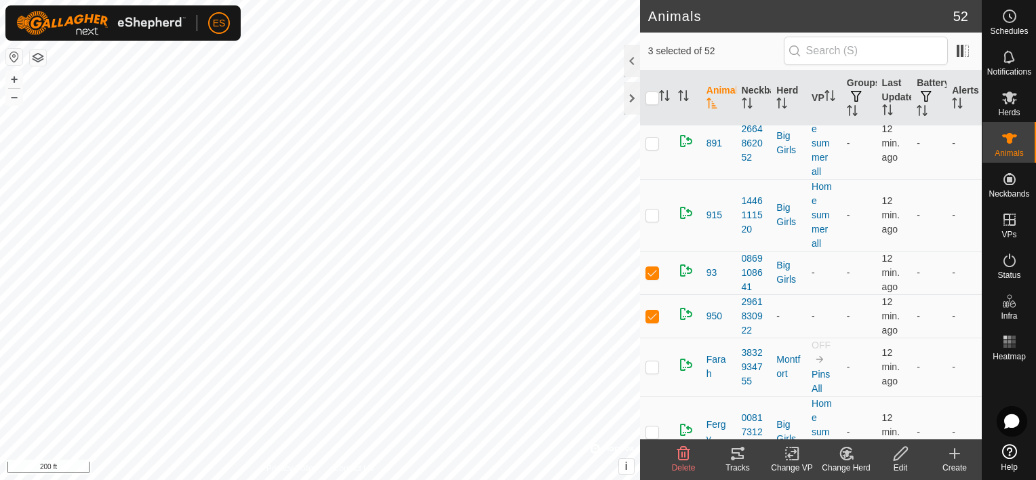
click at [790, 456] on icon at bounding box center [791, 454] width 9 height 9
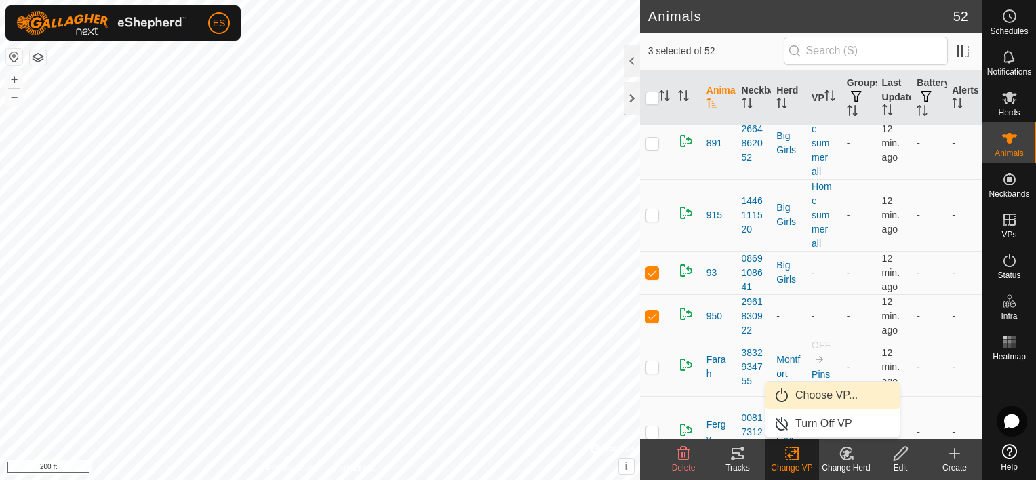
click at [808, 400] on link "Choose VP..." at bounding box center [833, 395] width 134 height 27
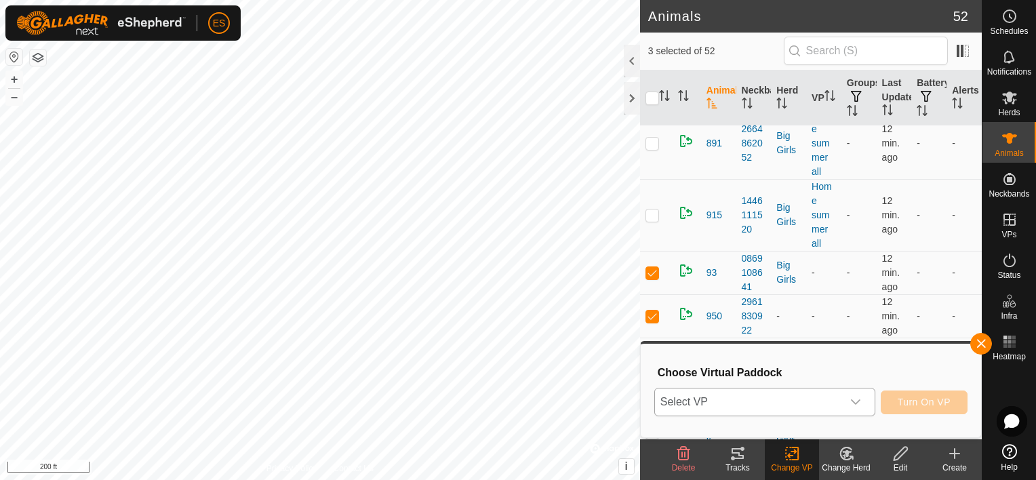
click at [857, 400] on icon "dropdown trigger" at bounding box center [856, 402] width 11 height 11
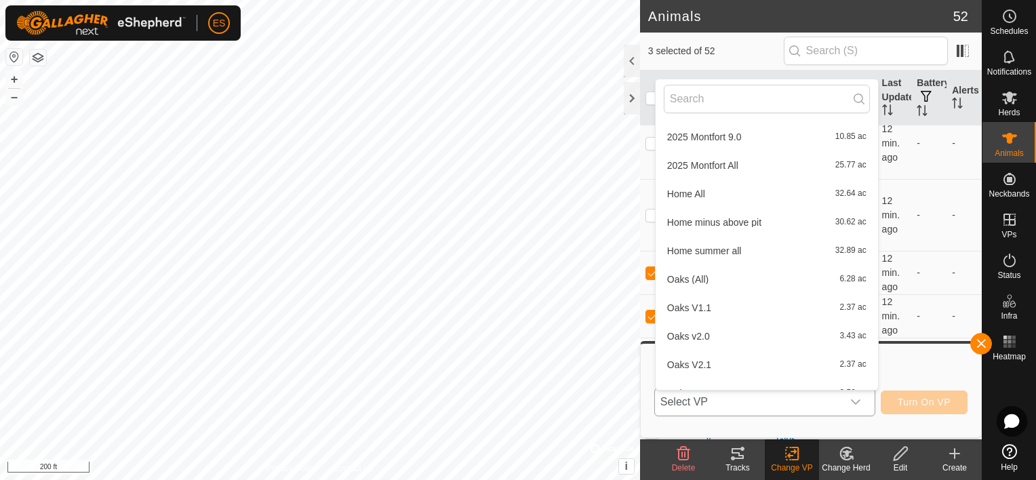
scroll to position [422, 0]
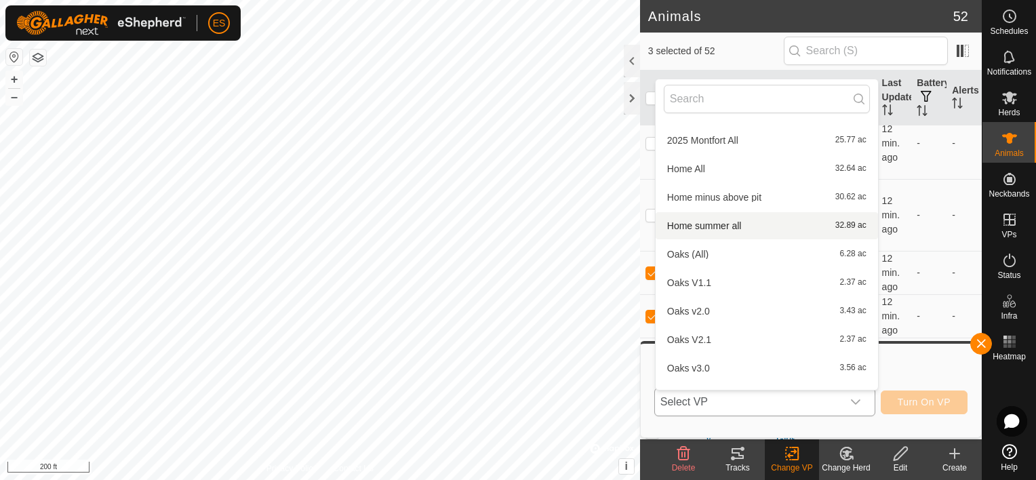
click at [735, 231] on li "Home summer all 32.89 ac" at bounding box center [767, 225] width 222 height 27
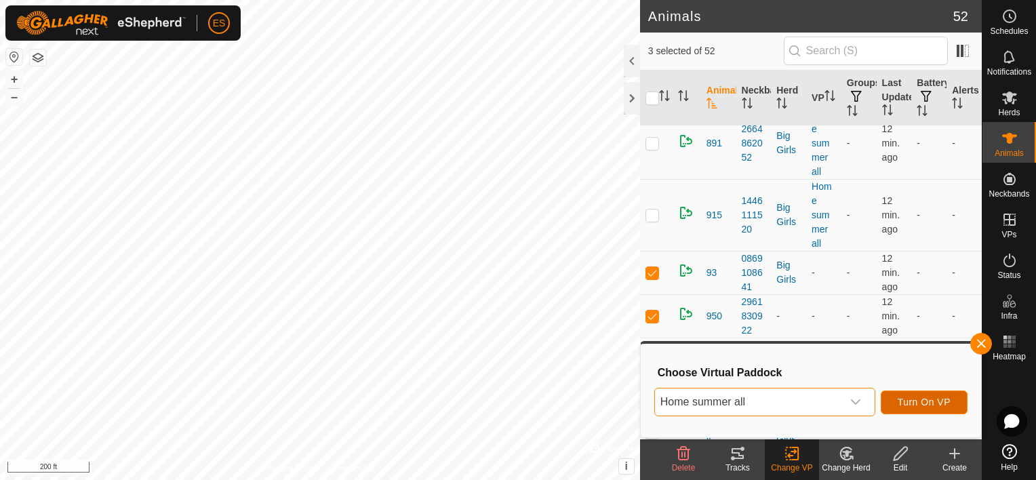
click at [918, 402] on span "Turn On VP" at bounding box center [924, 402] width 53 height 11
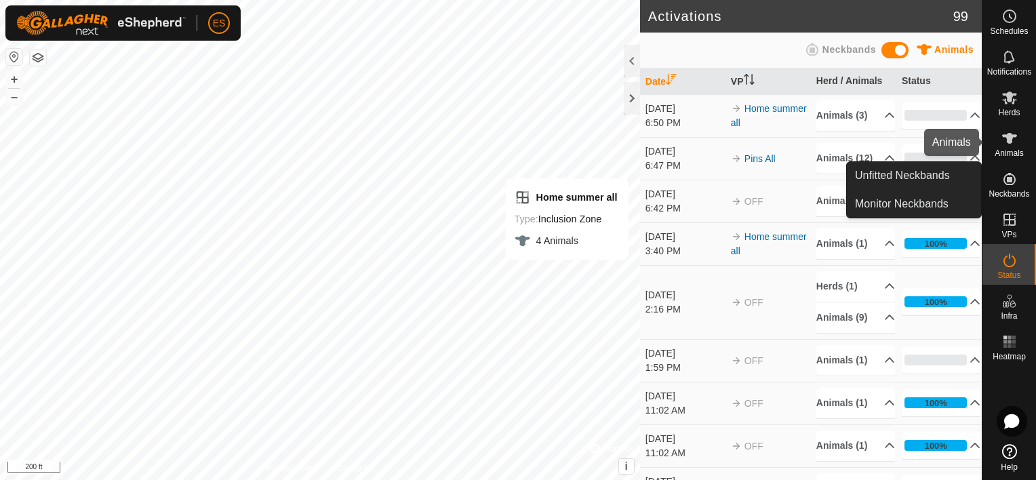
click at [1019, 147] on es-animals-svg-icon at bounding box center [1010, 139] width 24 height 22
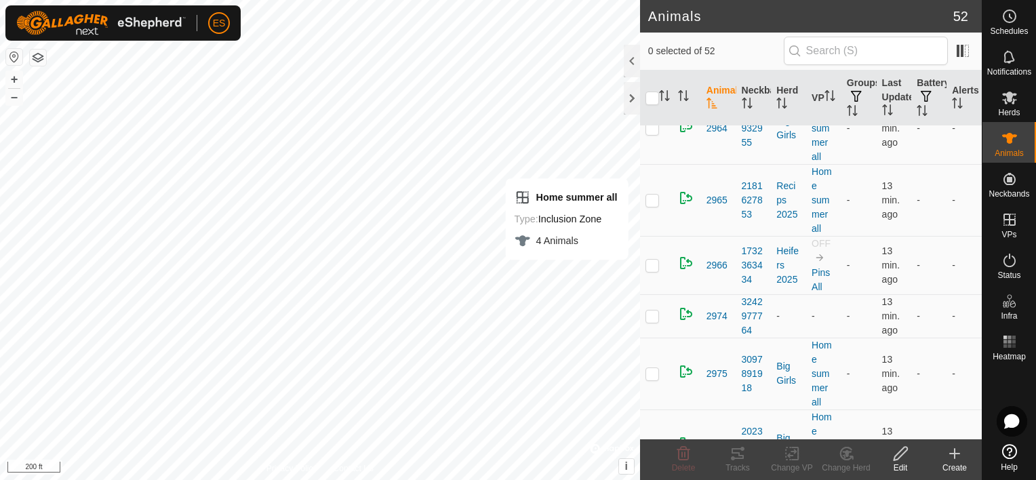
scroll to position [1119, 0]
click at [650, 312] on p-checkbox at bounding box center [653, 314] width 14 height 11
click at [651, 310] on p-checkbox at bounding box center [653, 314] width 14 height 11
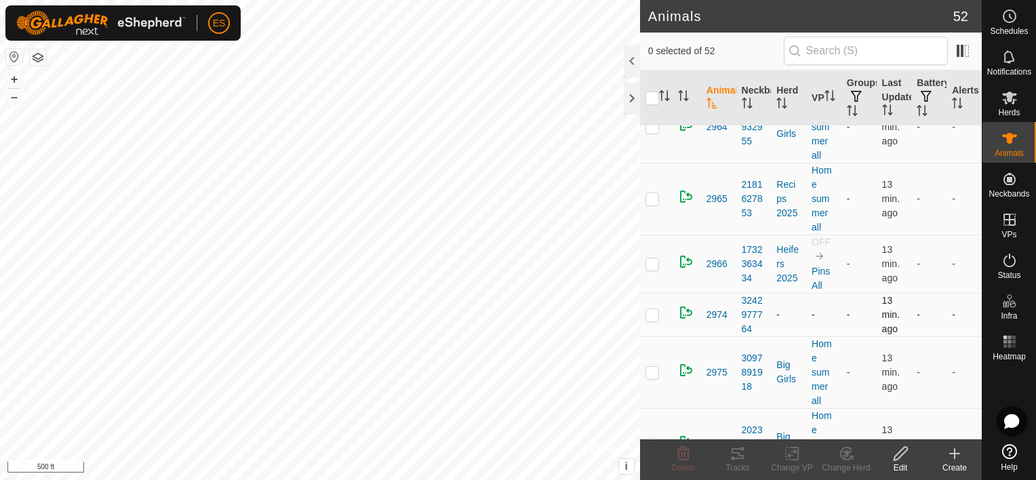
click at [657, 311] on p-checkbox at bounding box center [653, 314] width 14 height 11
click at [652, 311] on p-checkbox at bounding box center [653, 314] width 14 height 11
click at [653, 310] on p-checkbox at bounding box center [653, 314] width 14 height 11
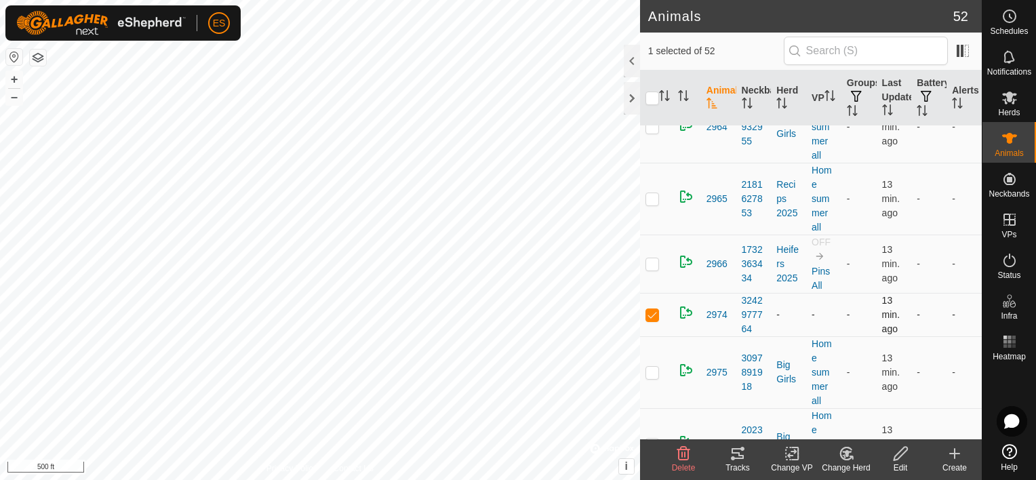
click at [653, 310] on p-checkbox at bounding box center [653, 314] width 14 height 11
click at [648, 312] on p-checkbox at bounding box center [653, 314] width 14 height 11
checkbox input "false"
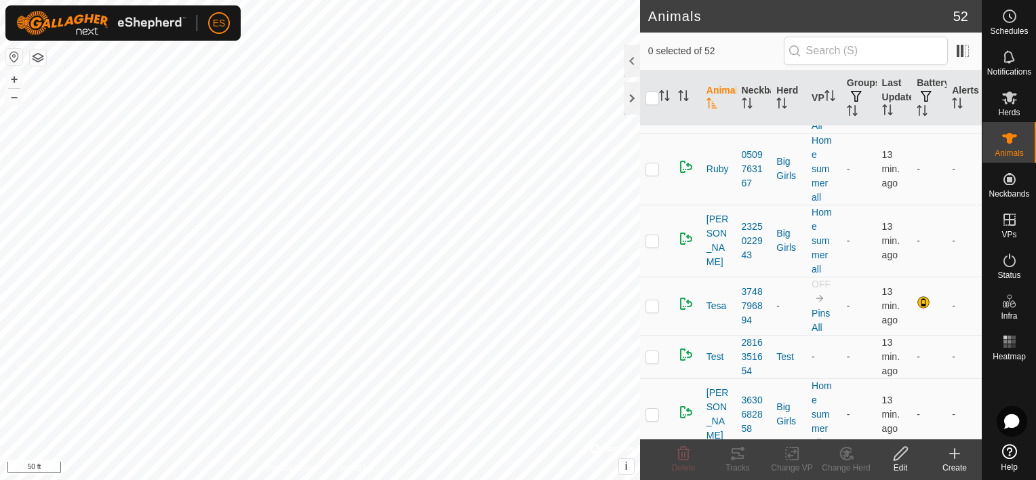
scroll to position [3283, 0]
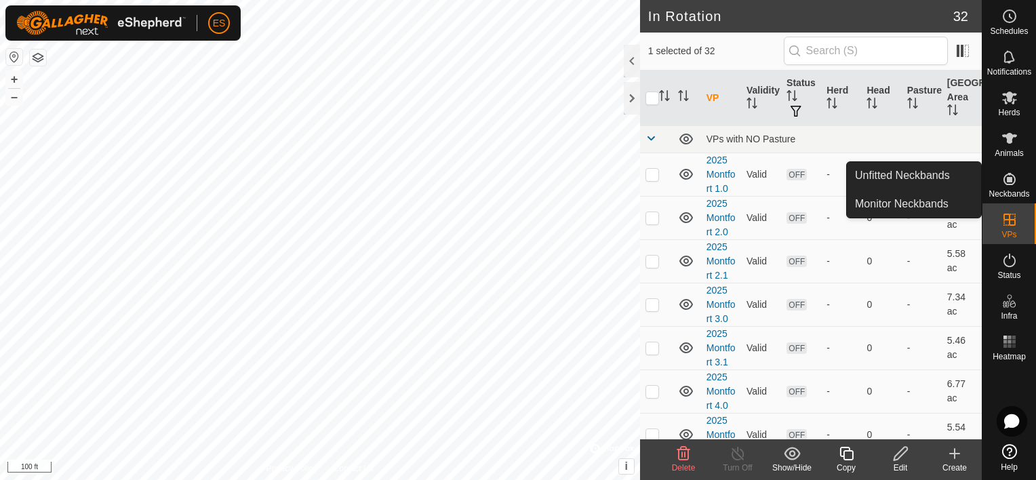
click at [1006, 182] on icon at bounding box center [1010, 179] width 16 height 16
click at [963, 178] on link "Unfitted Neckbands" at bounding box center [914, 175] width 134 height 27
